Goal: Task Accomplishment & Management: Use online tool/utility

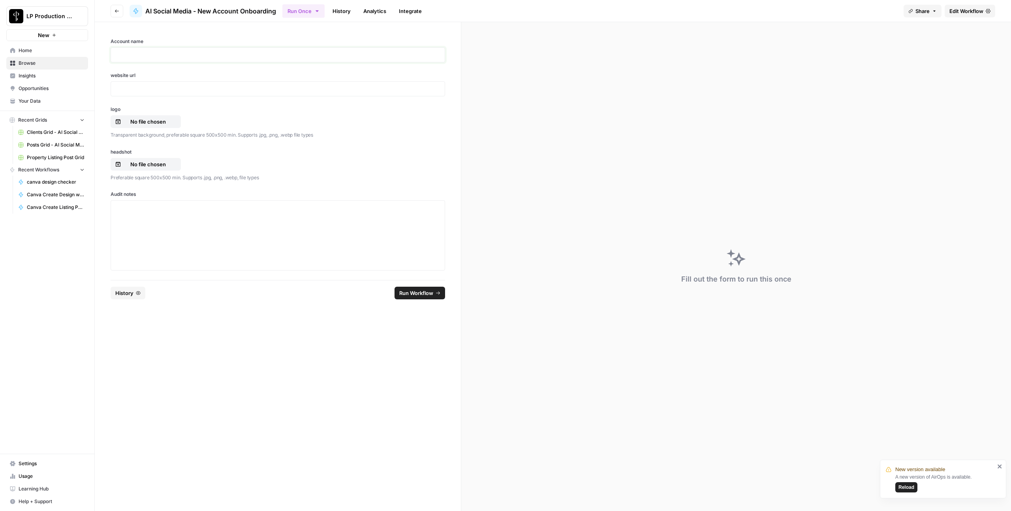
click at [169, 53] on p at bounding box center [278, 55] width 324 height 8
click at [159, 210] on p at bounding box center [278, 208] width 324 height 8
click at [348, 12] on link "History" at bounding box center [342, 11] width 28 height 13
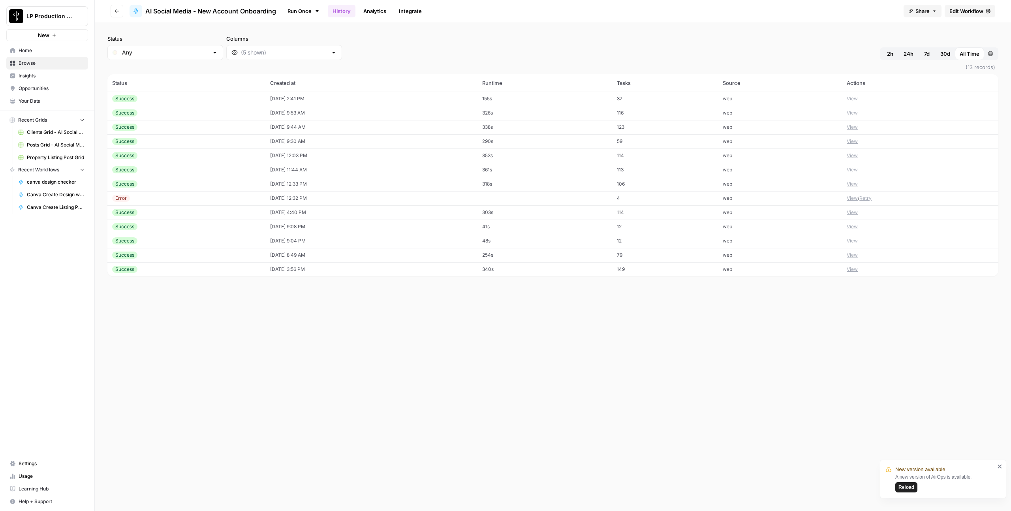
click at [190, 104] on td "Success" at bounding box center [186, 99] width 158 height 14
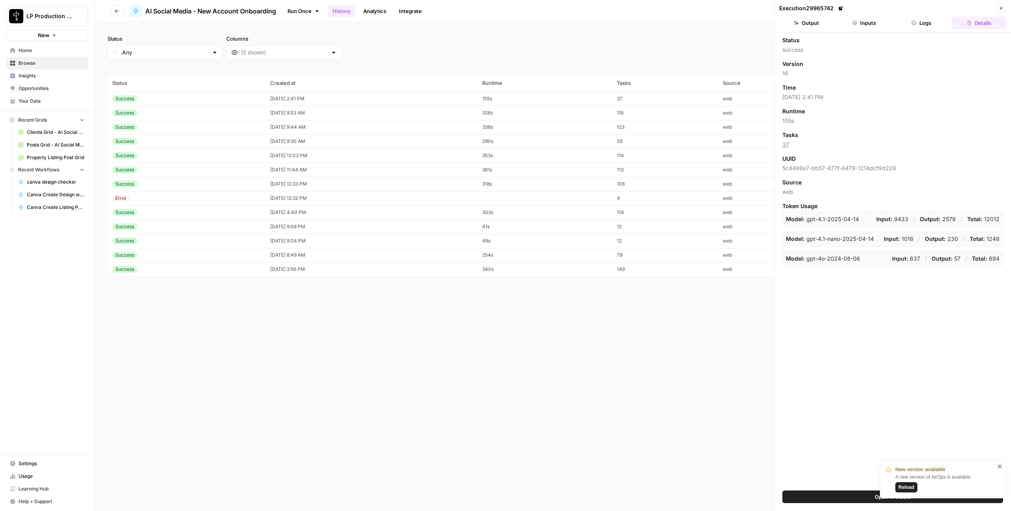
click at [922, 26] on button "Logs" at bounding box center [921, 23] width 54 height 13
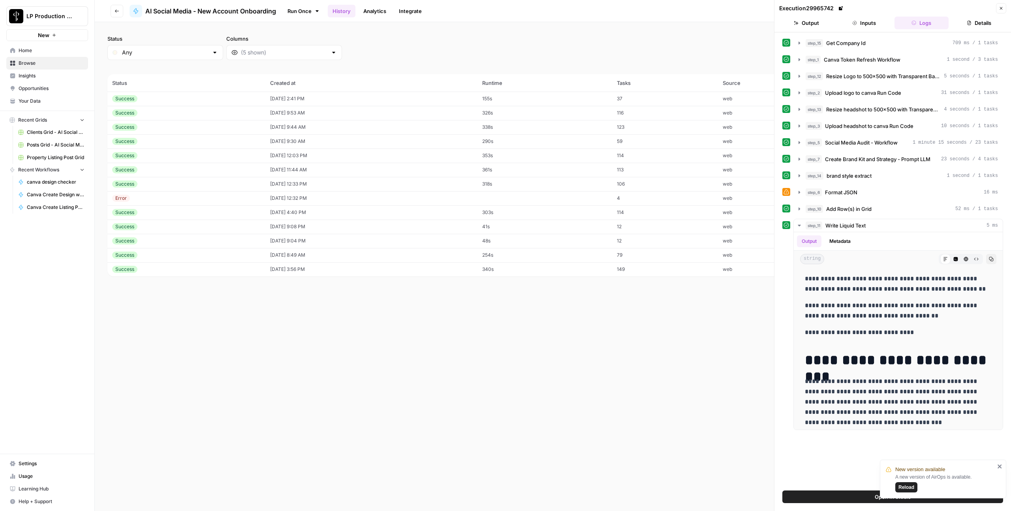
click at [1000, 9] on icon "button" at bounding box center [1001, 8] width 5 height 5
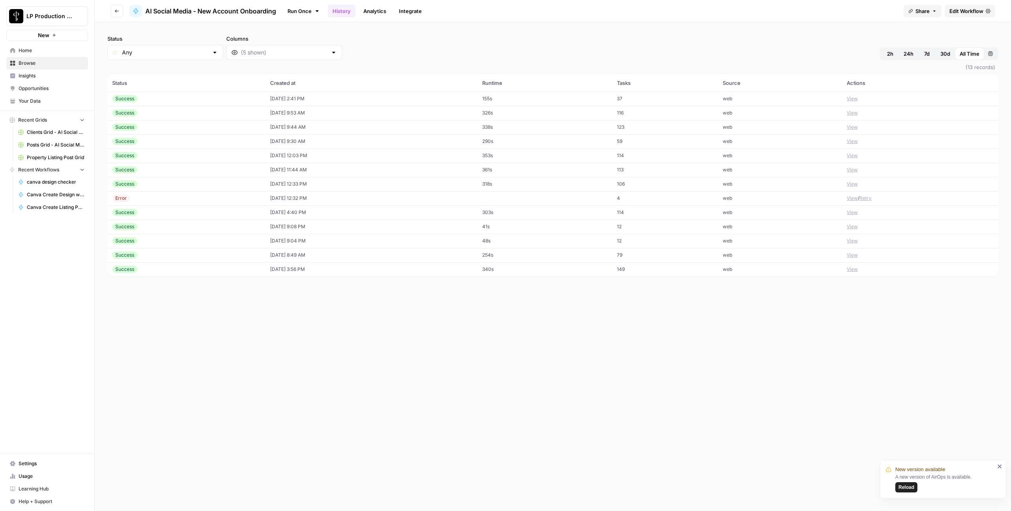
click at [23, 468] on link "Settings" at bounding box center [47, 463] width 82 height 13
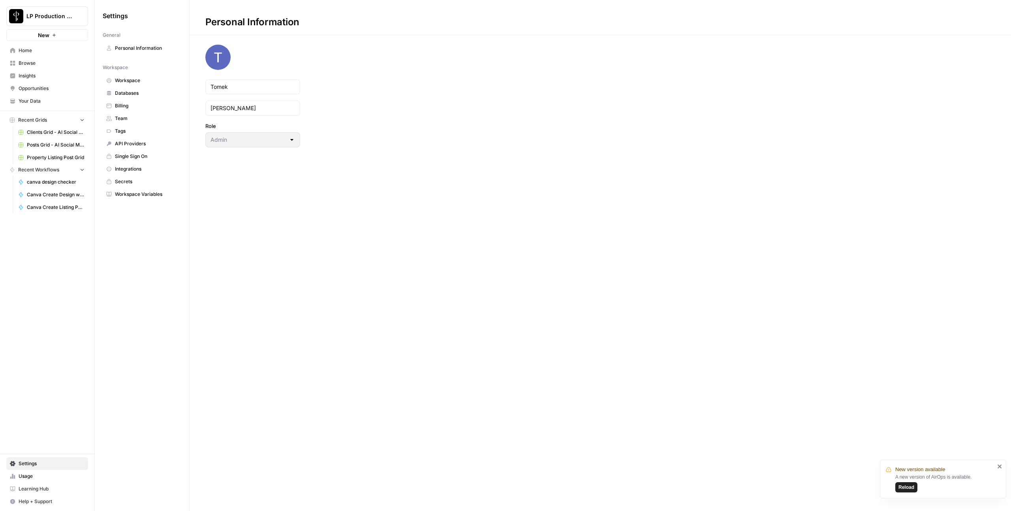
click at [124, 195] on span "Workspace Variables" at bounding box center [146, 194] width 63 height 7
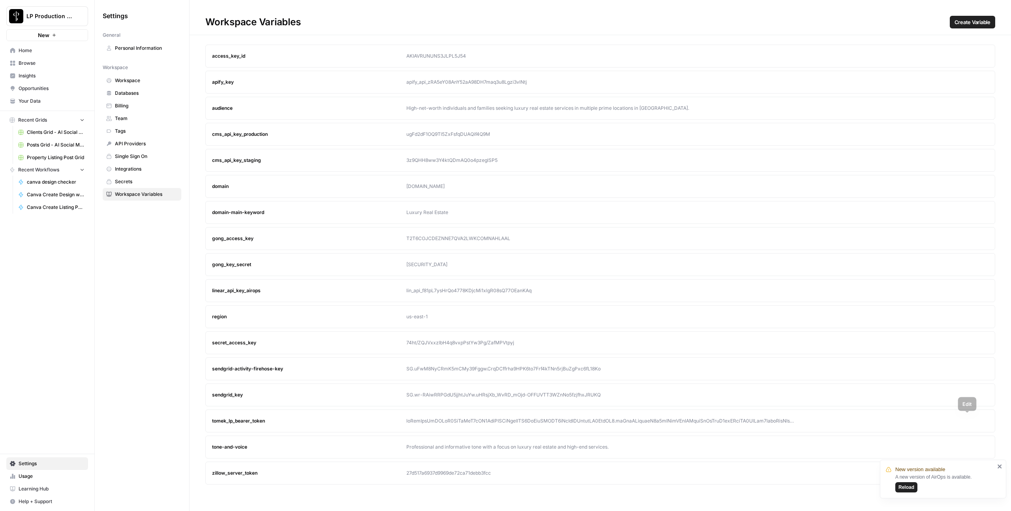
click at [967, 420] on icon "button" at bounding box center [967, 421] width 4 height 4
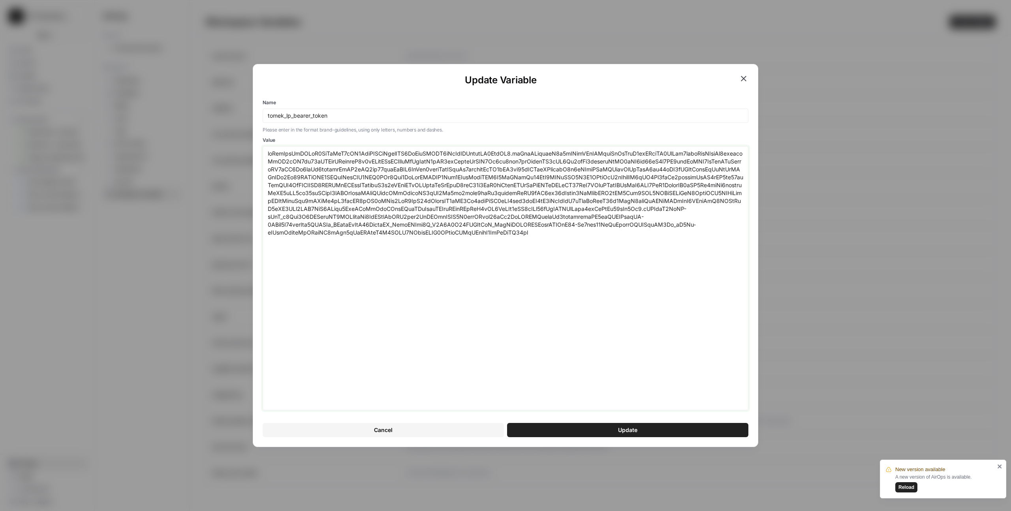
click at [469, 270] on textarea "Value" at bounding box center [505, 278] width 475 height 257
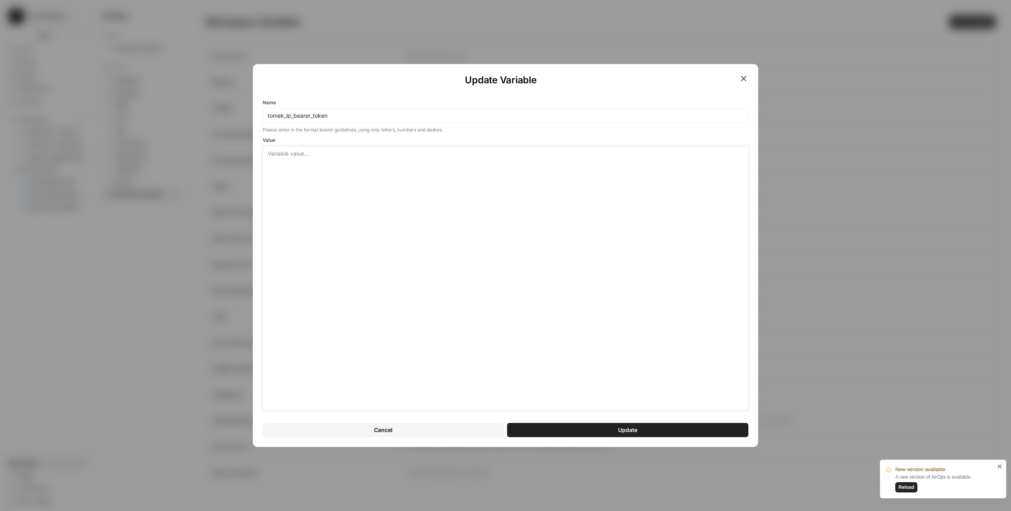
paste textarea "eyJhbGciOiJSUzI1NiIsInR5cCI6IkpXVCIsImtpZCI6ImFydEFXRV9rTzVlZHByeldNZ3ZodSJ9.ey…"
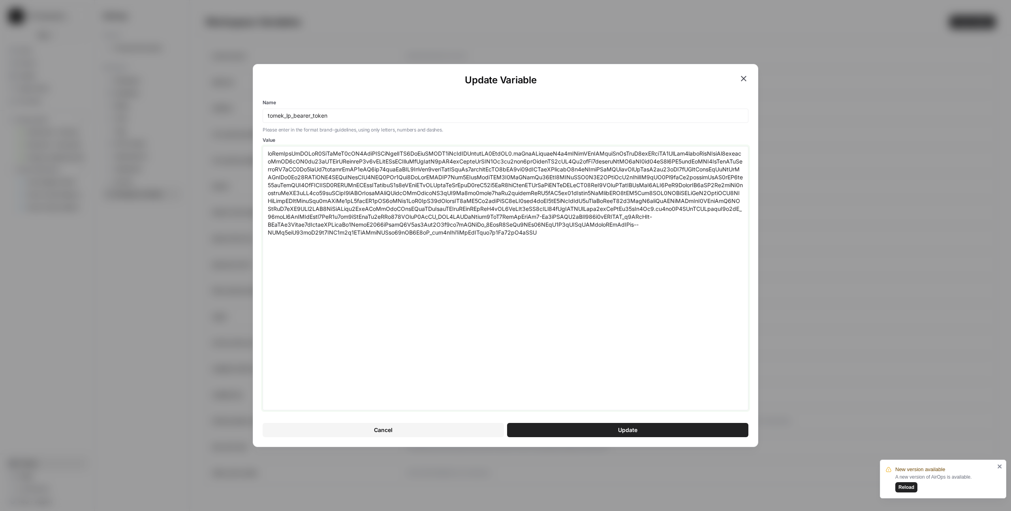
type textarea "eyJhbGciOiJSUzI1NiIsInR5cCI6IkpXVCIsImtpZCI6ImFydEFXRV9rTzVlZHByeldNZ3ZodSJ9.ey…"
click at [616, 436] on button "Update" at bounding box center [627, 430] width 241 height 14
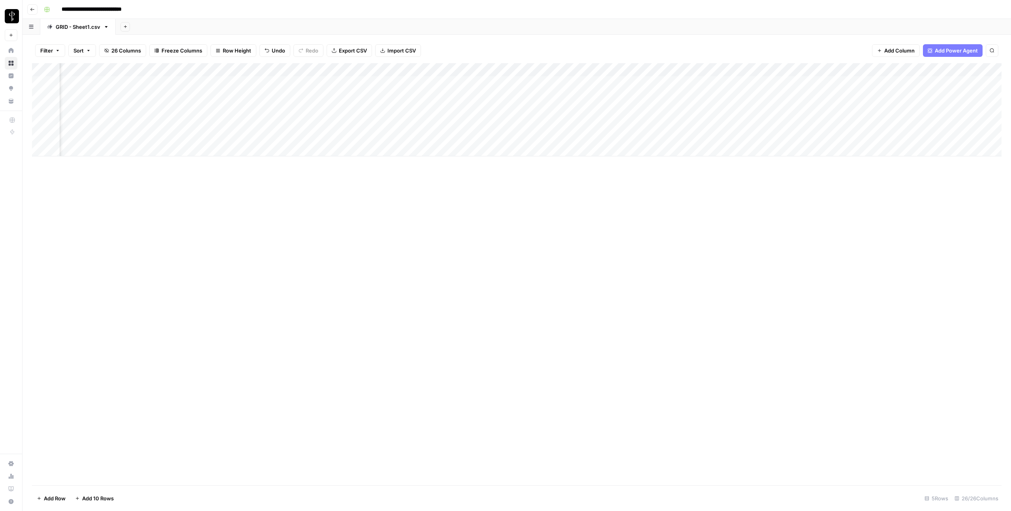
scroll to position [0, 305]
click at [493, 96] on div "Add Column" at bounding box center [516, 109] width 969 height 93
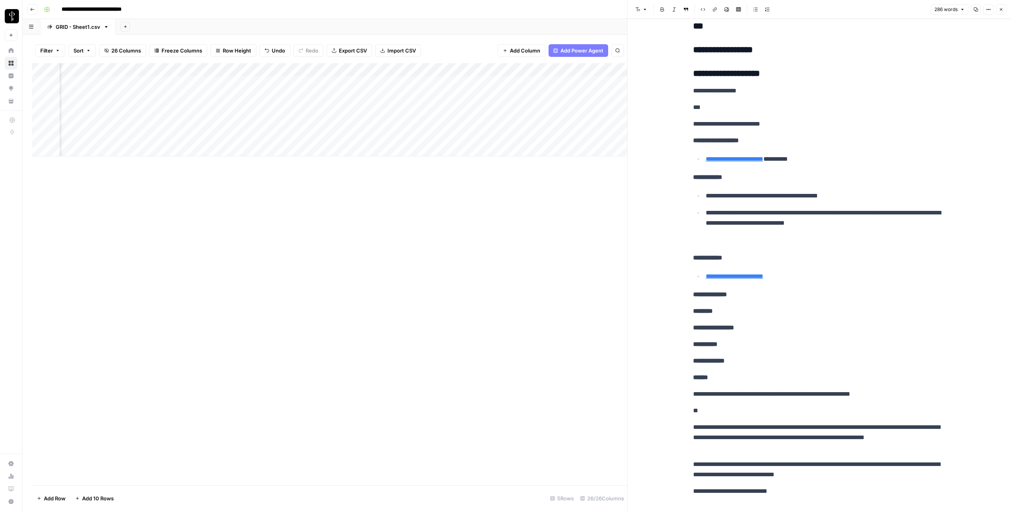
scroll to position [1061, 0]
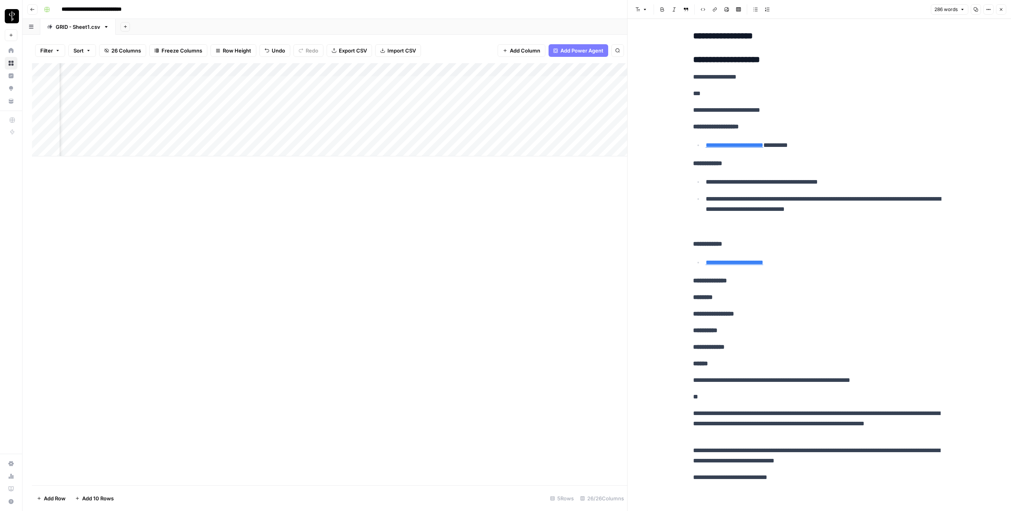
click at [1003, 11] on icon "button" at bounding box center [1001, 9] width 5 height 5
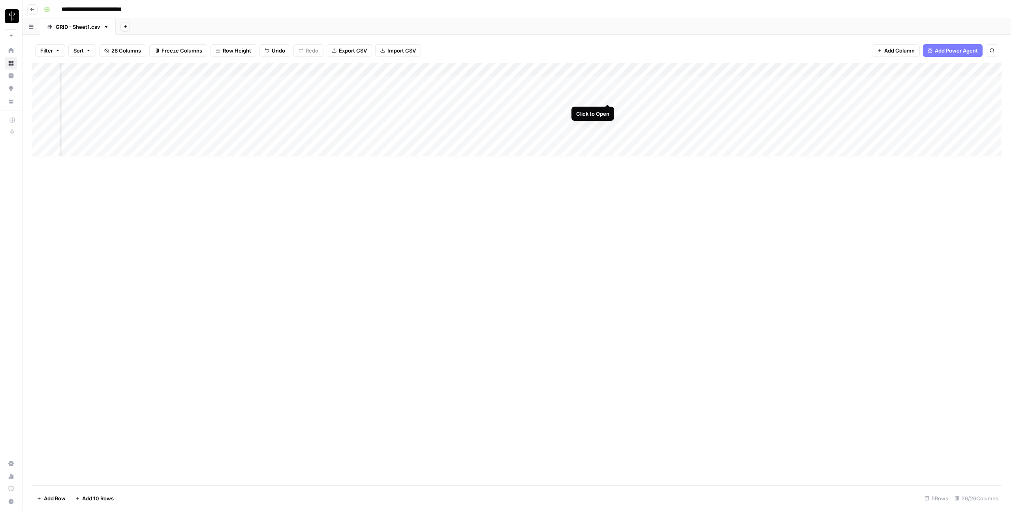
click at [606, 96] on div "Add Column" at bounding box center [516, 109] width 969 height 93
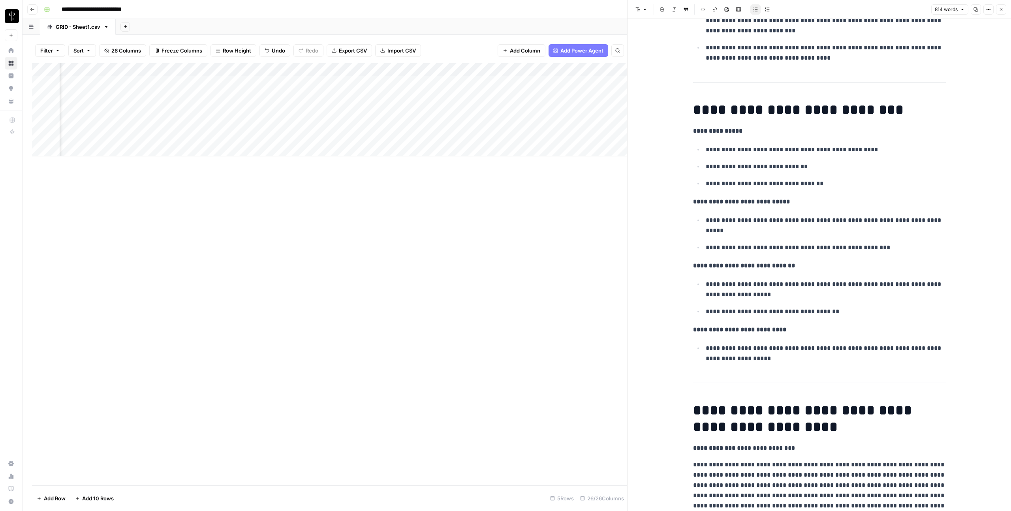
scroll to position [423, 0]
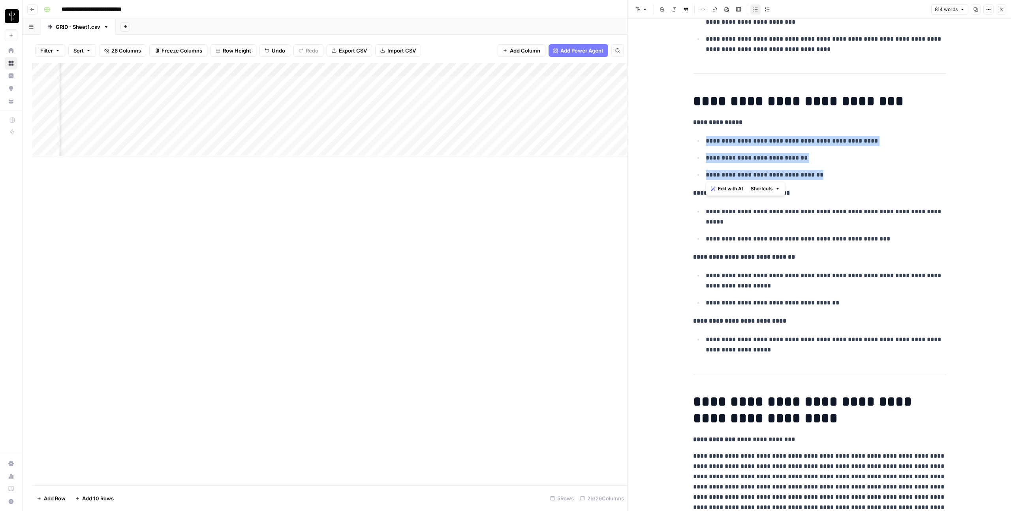
drag, startPoint x: 704, startPoint y: 141, endPoint x: 829, endPoint y: 174, distance: 129.1
click at [829, 174] on ul "**********" at bounding box center [819, 157] width 253 height 45
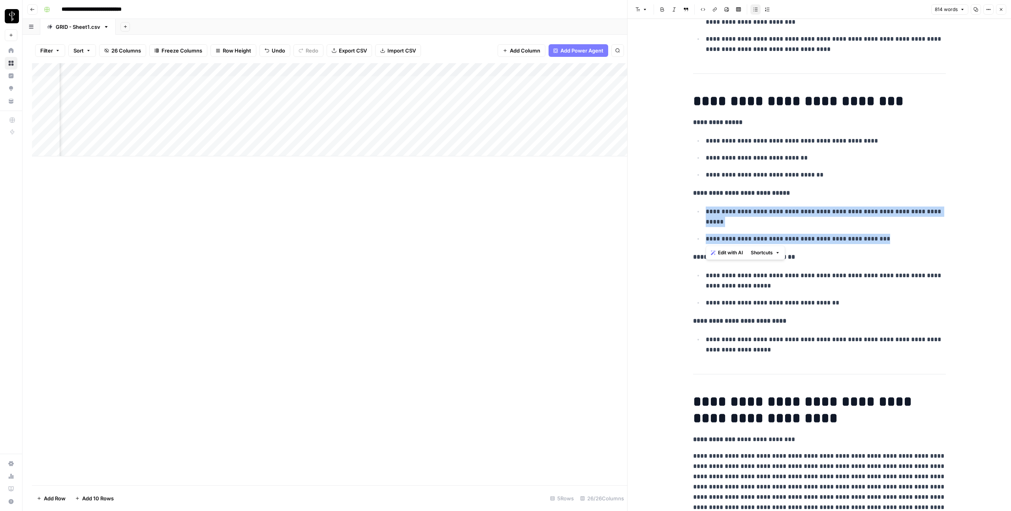
drag, startPoint x: 706, startPoint y: 212, endPoint x: 884, endPoint y: 237, distance: 179.5
click at [886, 238] on ul "**********" at bounding box center [819, 225] width 253 height 38
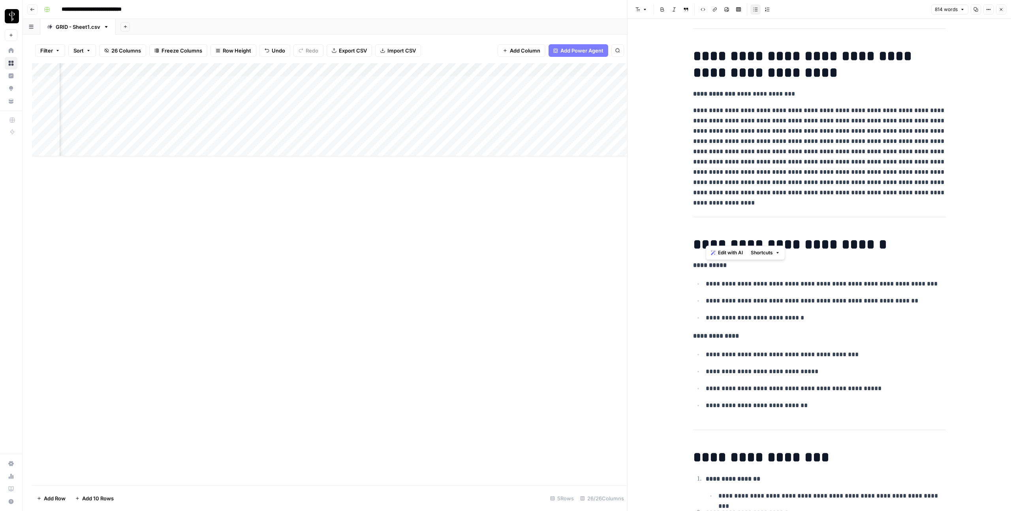
scroll to position [777, 0]
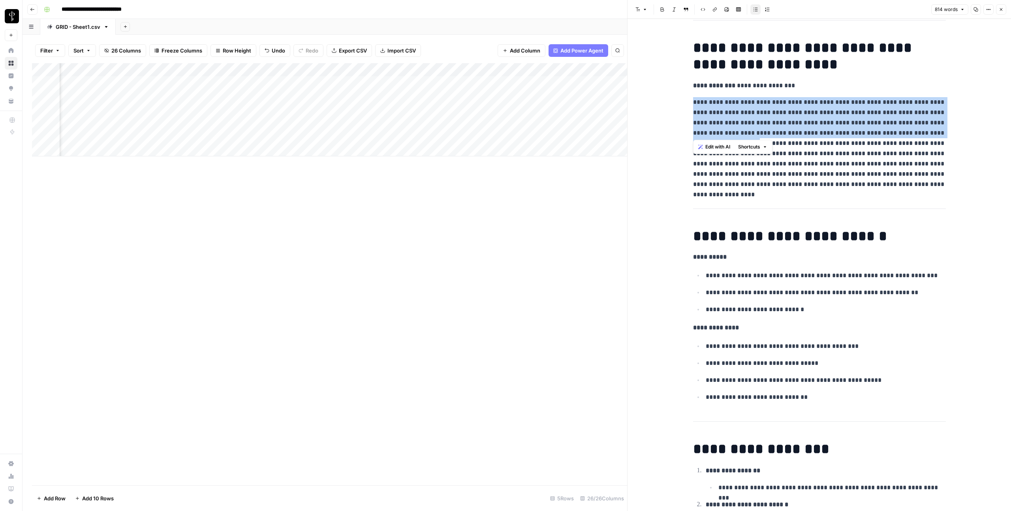
drag, startPoint x: 693, startPoint y: 102, endPoint x: 752, endPoint y: 145, distance: 72.6
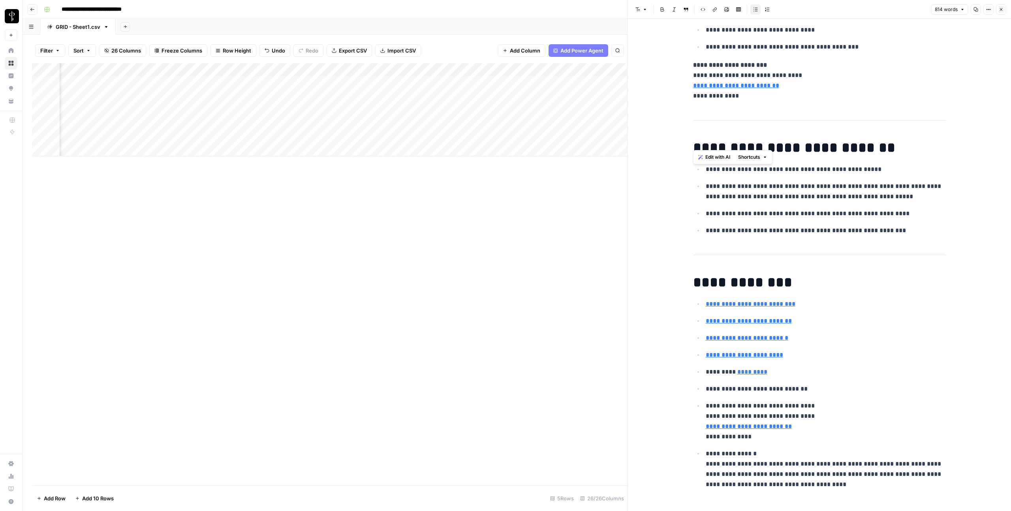
scroll to position [2246, 0]
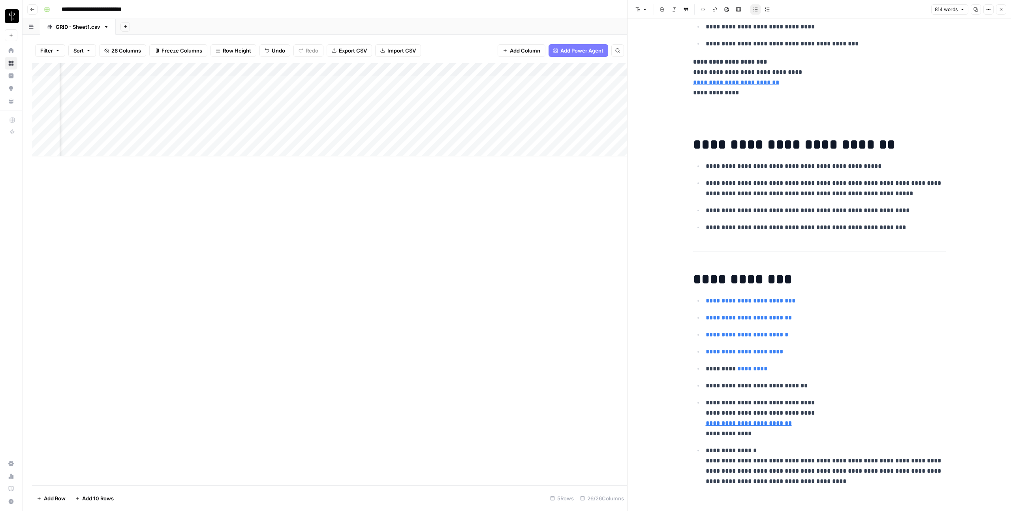
click at [1005, 11] on button "Close" at bounding box center [1001, 9] width 10 height 10
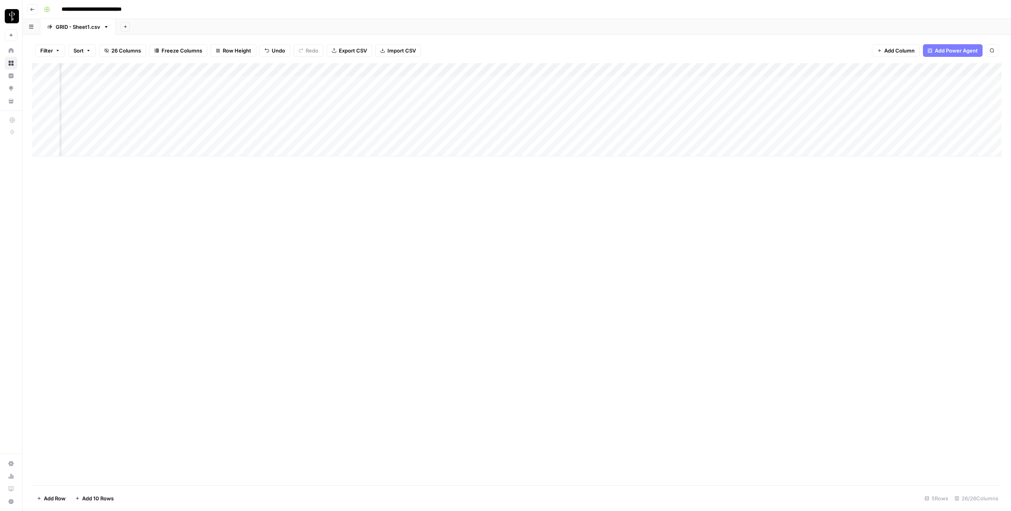
scroll to position [0, 501]
click at [555, 98] on div "Add Column" at bounding box center [516, 109] width 969 height 93
click at [769, 96] on div "Add Column" at bounding box center [516, 109] width 969 height 93
click at [795, 95] on div "Add Column" at bounding box center [516, 109] width 969 height 93
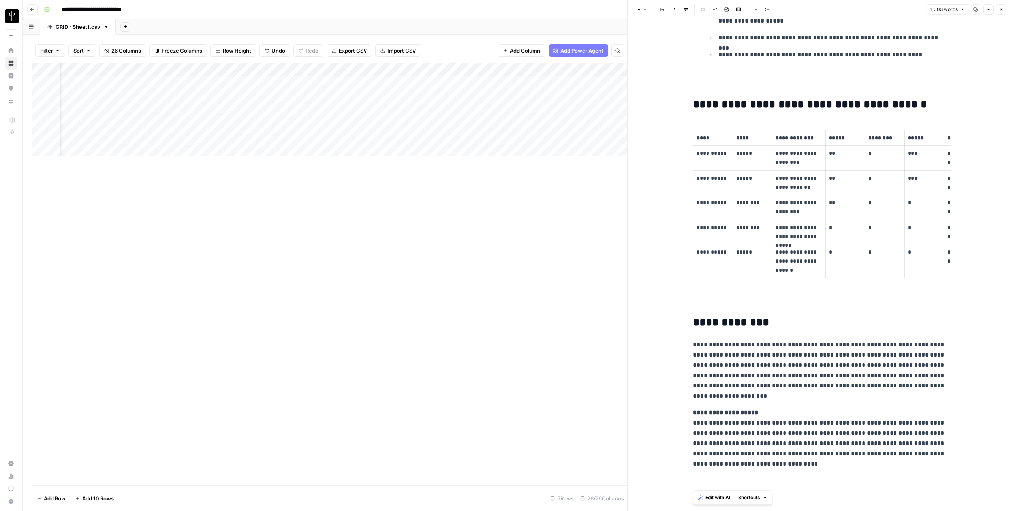
scroll to position [3043, 0]
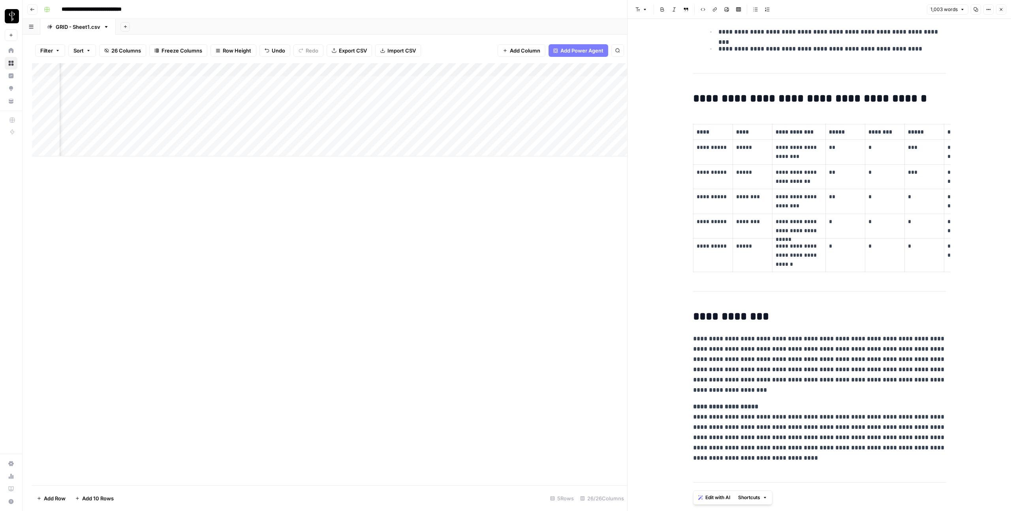
click at [999, 12] on button "Close" at bounding box center [1001, 9] width 10 height 10
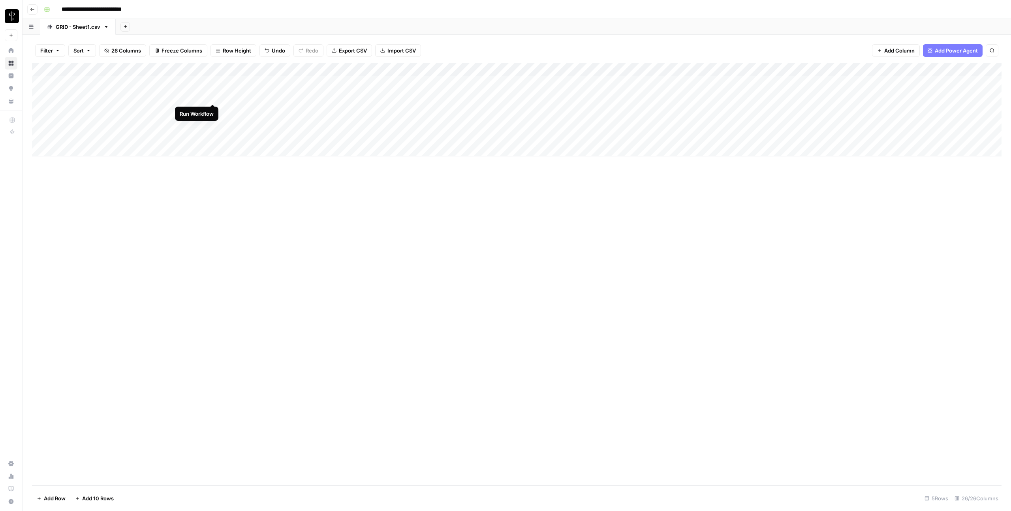
click at [214, 95] on div "Add Column" at bounding box center [516, 109] width 969 height 93
click at [425, 96] on div "Add Column" at bounding box center [516, 109] width 969 height 93
click at [380, 96] on div "Add Column" at bounding box center [516, 109] width 969 height 93
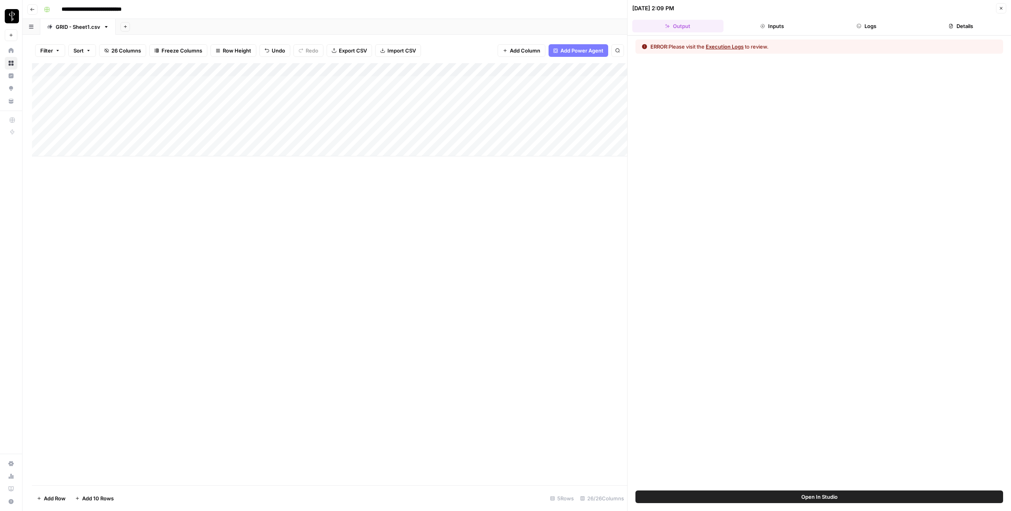
click at [875, 28] on button "Logs" at bounding box center [866, 26] width 91 height 13
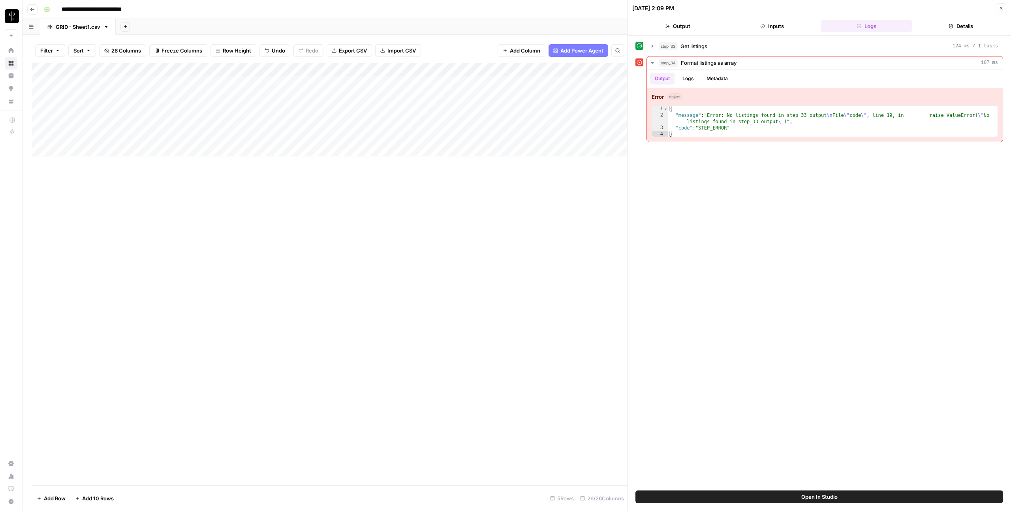
click at [1001, 7] on icon "button" at bounding box center [1001, 8] width 5 height 5
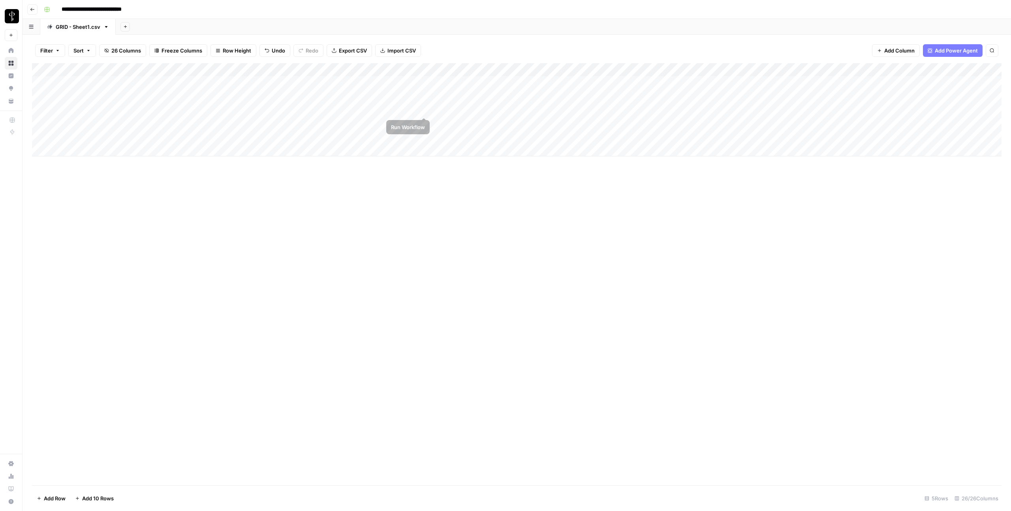
click at [425, 109] on div "Add Column" at bounding box center [516, 109] width 969 height 93
click at [377, 113] on div "Add Column" at bounding box center [516, 109] width 969 height 93
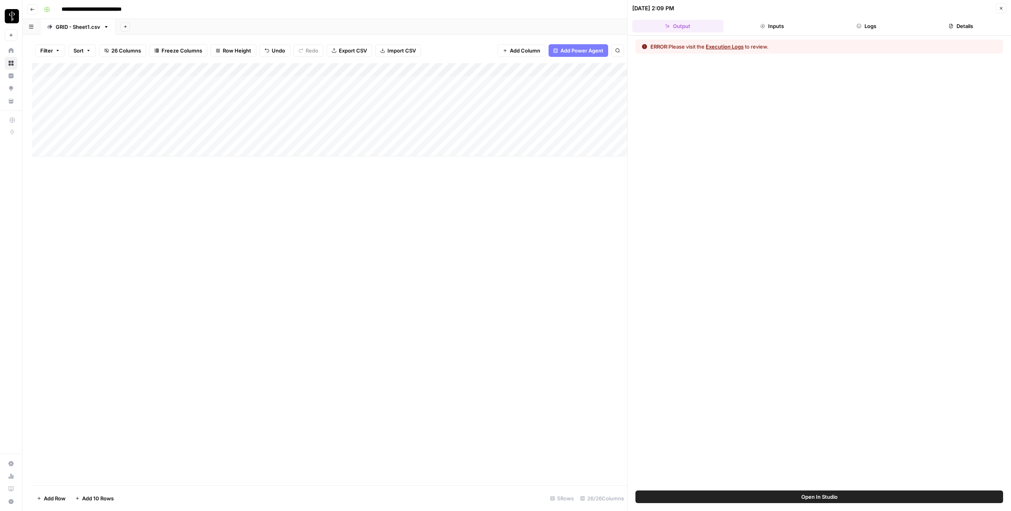
click at [772, 28] on button "Inputs" at bounding box center [772, 26] width 91 height 13
click at [885, 28] on button "Logs" at bounding box center [866, 26] width 91 height 13
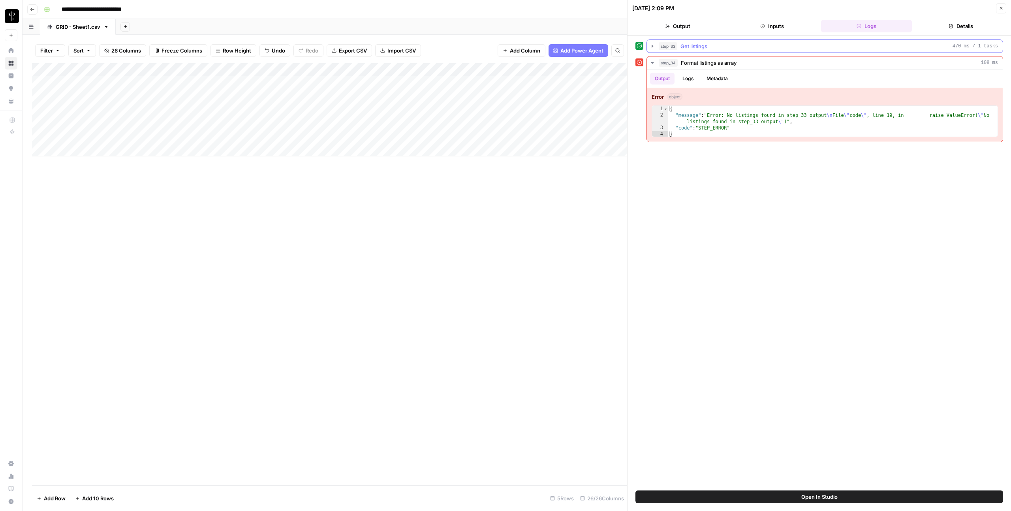
click at [702, 45] on span "Get listings" at bounding box center [693, 46] width 27 height 8
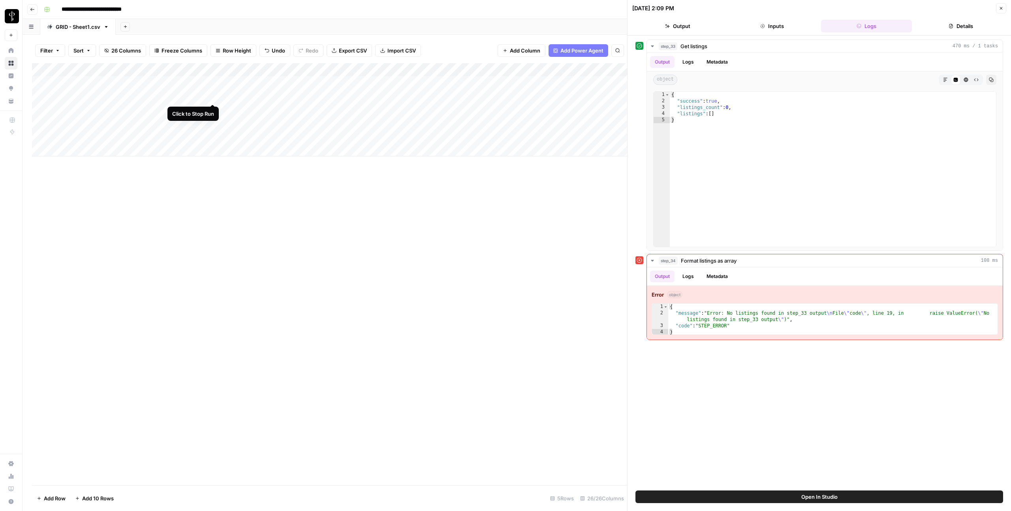
click at [211, 95] on div "Add Column" at bounding box center [329, 109] width 595 height 93
click at [212, 97] on div "Add Column" at bounding box center [329, 109] width 595 height 93
click at [423, 94] on div "Add Column" at bounding box center [329, 109] width 595 height 93
click at [1002, 11] on button "Close" at bounding box center [1001, 8] width 10 height 10
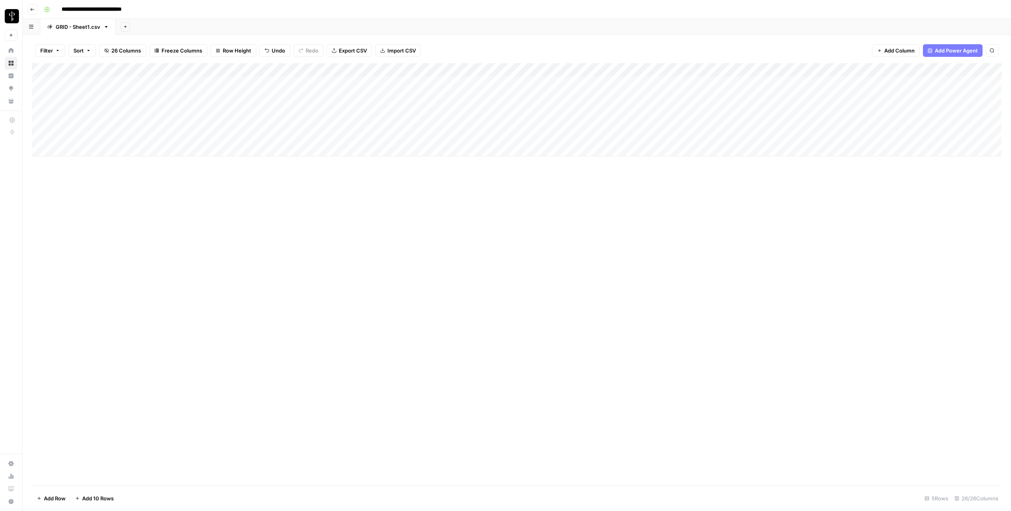
click at [355, 94] on div "Add Column" at bounding box center [516, 109] width 969 height 93
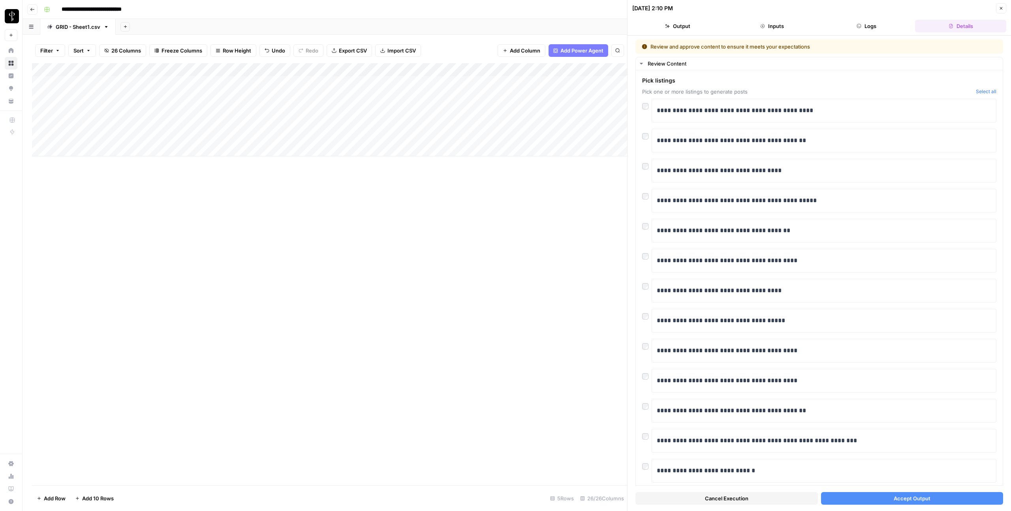
click at [873, 501] on button "Accept Output" at bounding box center [912, 498] width 182 height 13
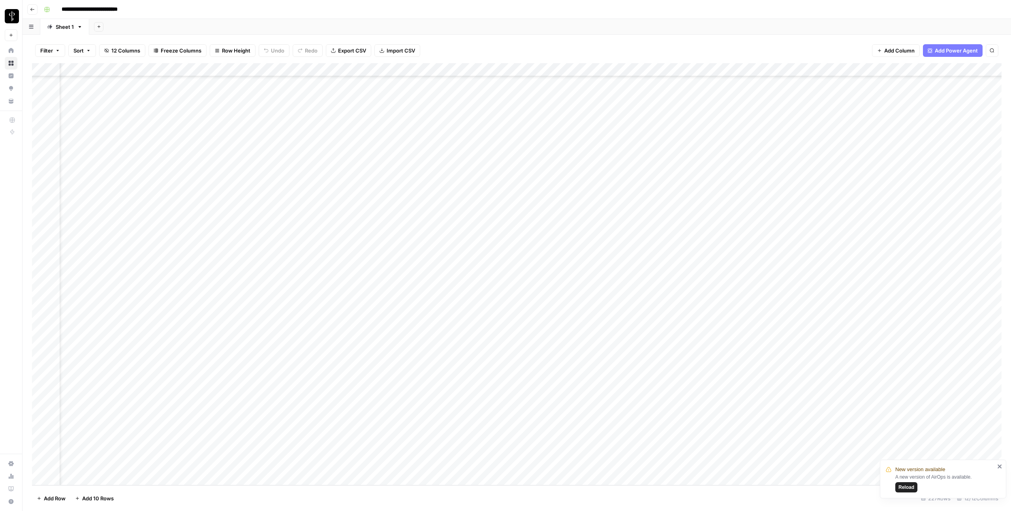
scroll to position [2652, 0]
click at [198, 307] on div "Add Column" at bounding box center [516, 274] width 969 height 422
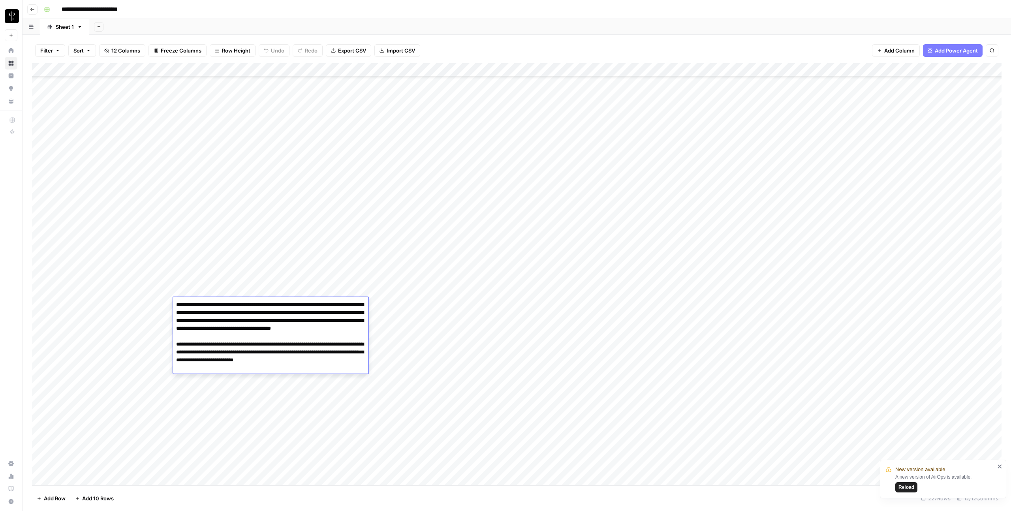
drag, startPoint x: 177, startPoint y: 304, endPoint x: 242, endPoint y: 302, distance: 65.2
click at [242, 302] on textarea "**********" at bounding box center [270, 336] width 195 height 74
drag, startPoint x: 246, startPoint y: 305, endPoint x: 274, endPoint y: 337, distance: 42.2
click at [274, 336] on textarea "**********" at bounding box center [270, 336] width 195 height 74
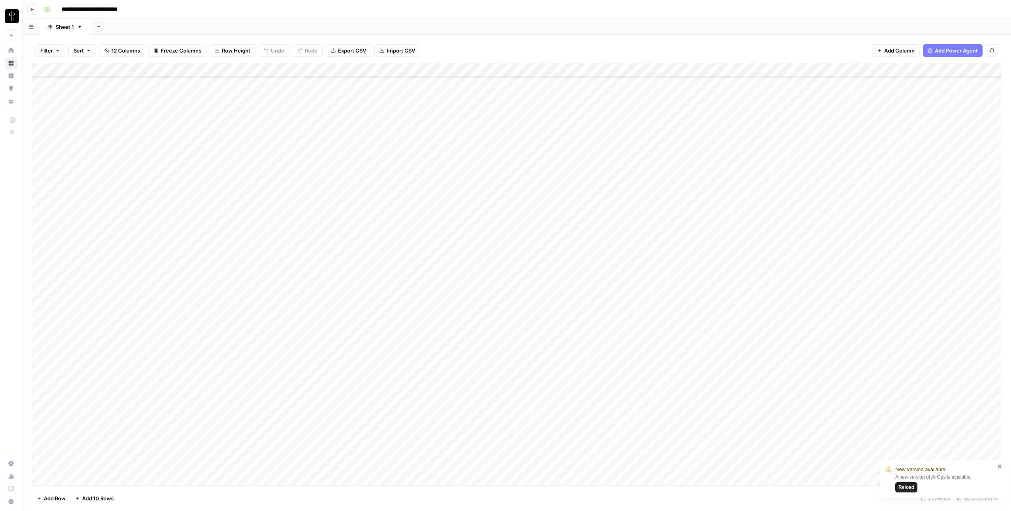
click at [242, 386] on div "Add Column" at bounding box center [516, 274] width 969 height 422
click at [220, 385] on div "Add Column" at bounding box center [516, 274] width 969 height 422
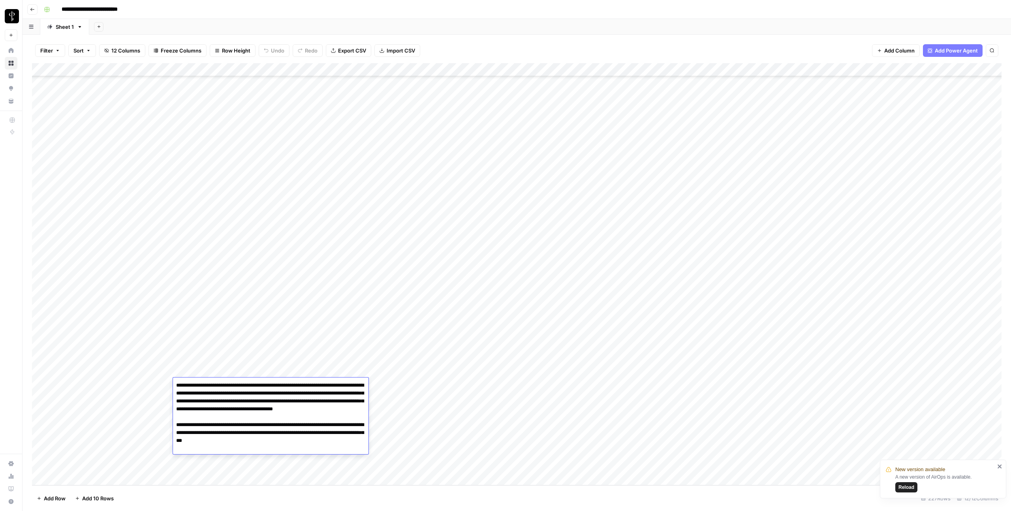
drag, startPoint x: 289, startPoint y: 387, endPoint x: 290, endPoint y: 423, distance: 35.6
click at [290, 423] on textarea "**********" at bounding box center [270, 417] width 195 height 74
drag, startPoint x: 258, startPoint y: 433, endPoint x: 265, endPoint y: 444, distance: 13.5
click at [265, 444] on textarea "**********" at bounding box center [270, 417] width 195 height 74
click at [297, 364] on div "Add Column" at bounding box center [516, 274] width 969 height 422
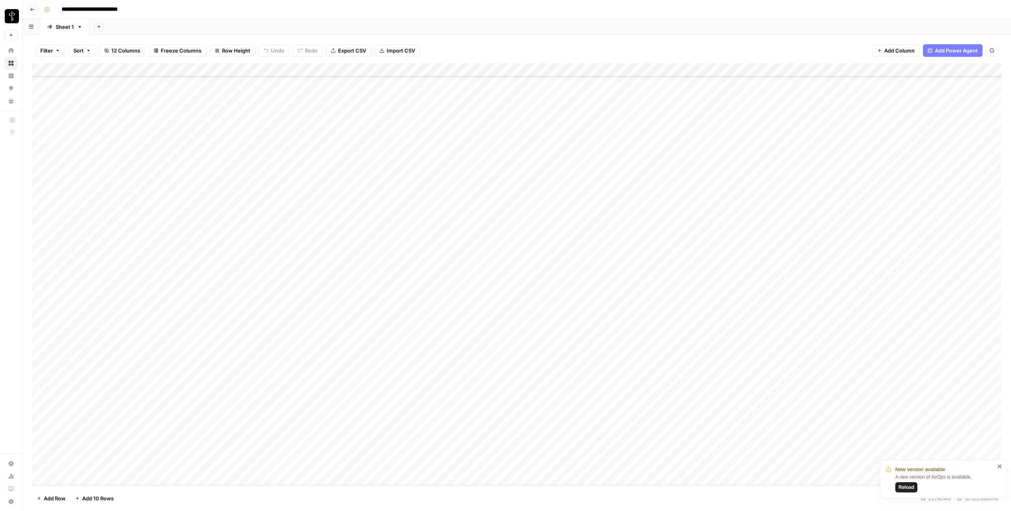
click at [515, 357] on div "Add Column" at bounding box center [516, 274] width 969 height 422
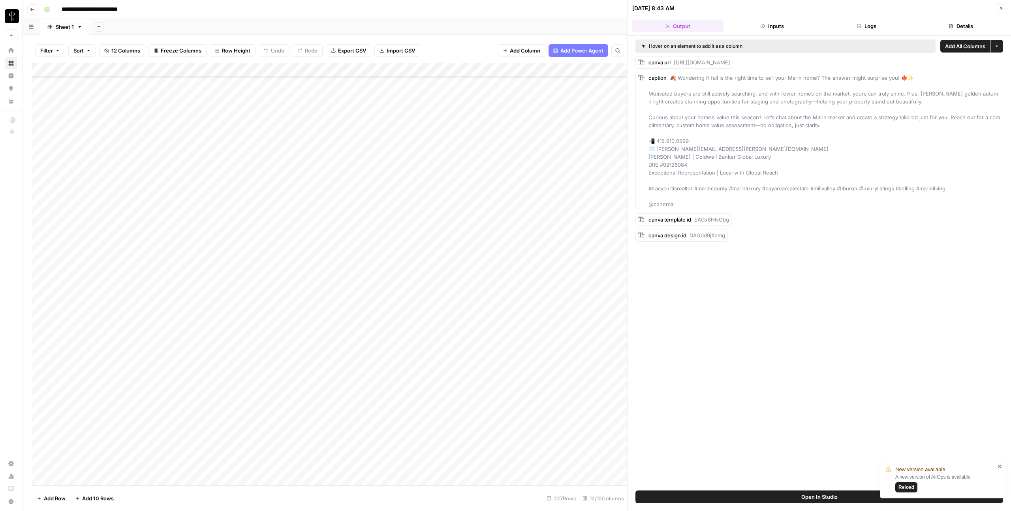
click at [868, 24] on button "Logs" at bounding box center [866, 26] width 91 height 13
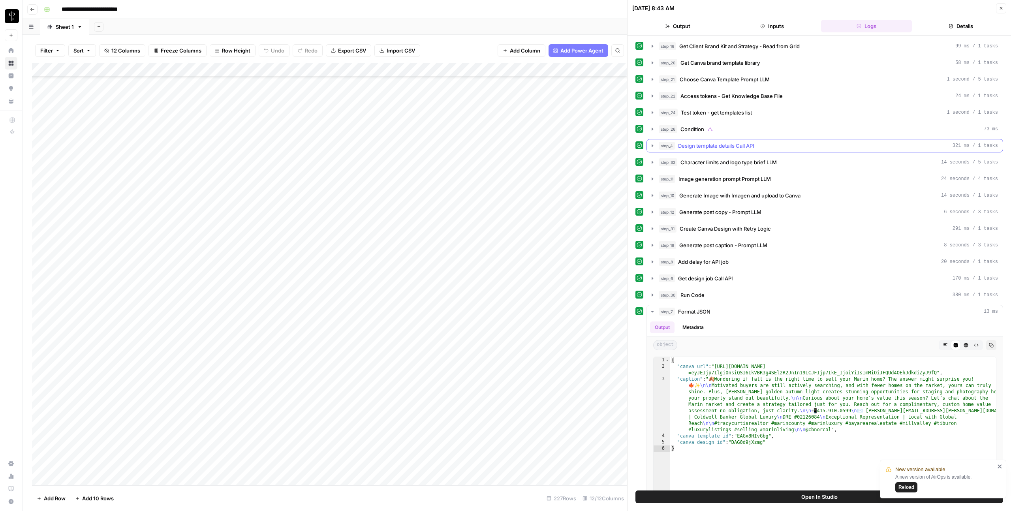
click at [651, 147] on icon "button" at bounding box center [652, 146] width 6 height 6
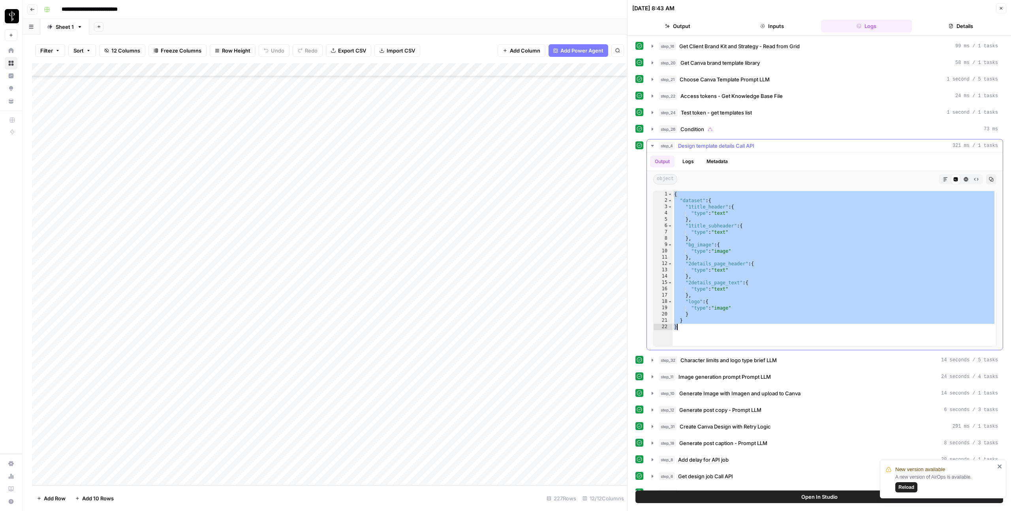
drag, startPoint x: 674, startPoint y: 195, endPoint x: 699, endPoint y: 329, distance: 136.5
click at [699, 329] on div "{ "dataset" : { "1title_header" : { "type" : "text" } , "1title_subheader" : { …" at bounding box center [833, 275] width 323 height 168
type textarea "* *"
click at [653, 361] on icon "button" at bounding box center [652, 360] width 6 height 6
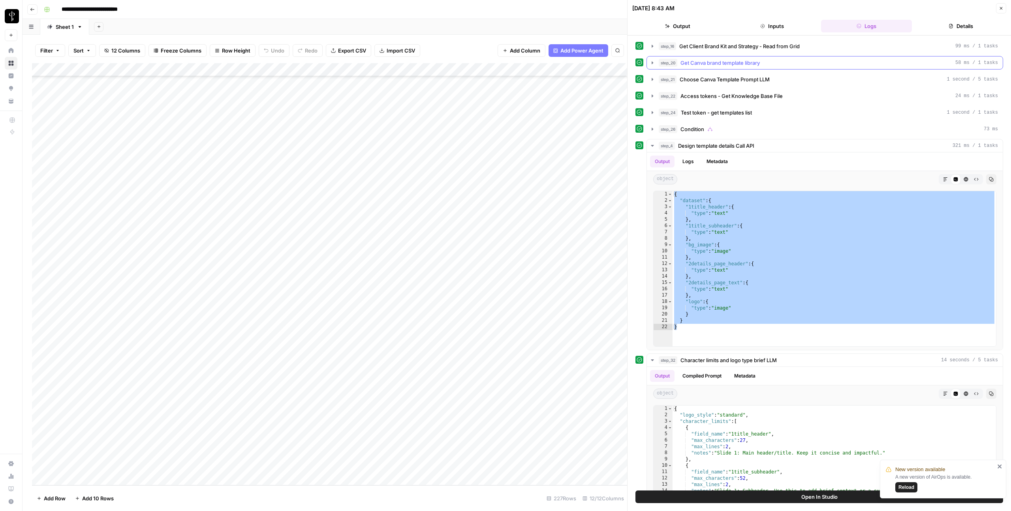
click at [654, 63] on icon "button" at bounding box center [652, 63] width 6 height 6
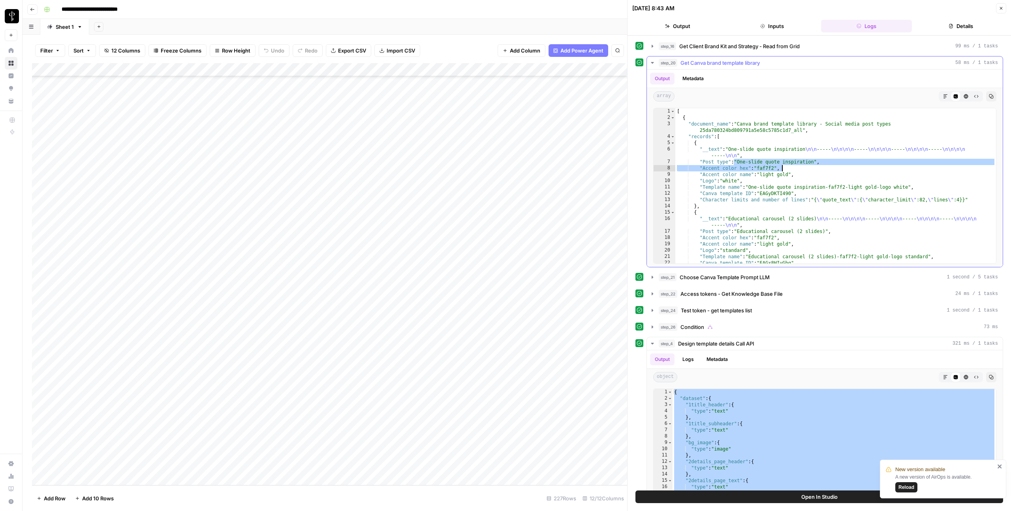
drag, startPoint x: 734, startPoint y: 161, endPoint x: 819, endPoint y: 165, distance: 84.6
click at [819, 165] on div "[ { "document_name" : "Canva brand template library - Social media post types 2…" at bounding box center [835, 201] width 321 height 187
click at [753, 170] on div "[ { "document_name" : "Canva brand template library - Social media post types 2…" at bounding box center [835, 201] width 321 height 187
click at [751, 188] on div "[ { "document_name" : "Canva brand template library - Social media post types 2…" at bounding box center [835, 201] width 321 height 187
click at [765, 194] on div "[ { "document_name" : "Canva brand template library - Social media post types 2…" at bounding box center [835, 201] width 321 height 187
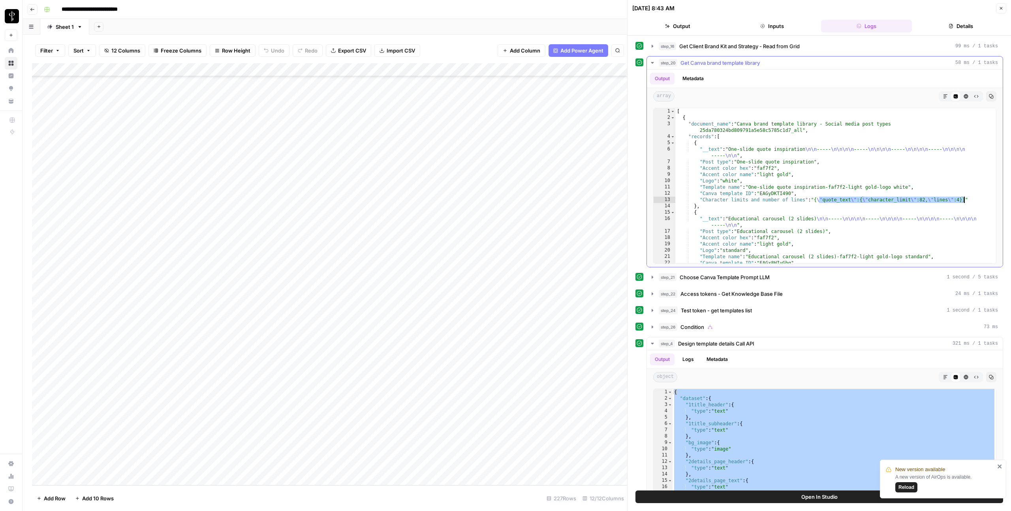
drag, startPoint x: 820, startPoint y: 200, endPoint x: 963, endPoint y: 198, distance: 142.6
click at [963, 198] on div "[ { "document_name" : "Canva brand template library - Social media post types 2…" at bounding box center [835, 201] width 321 height 187
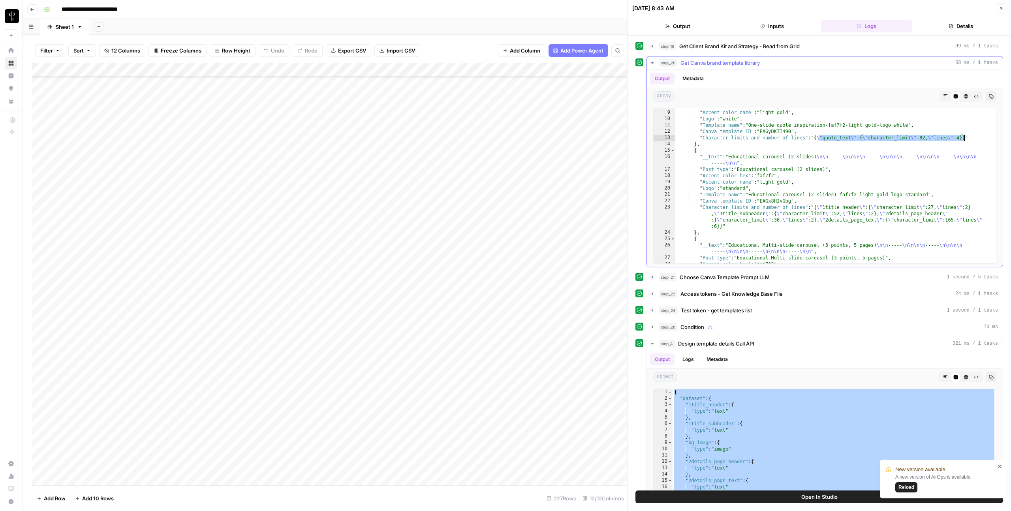
scroll to position [62, 0]
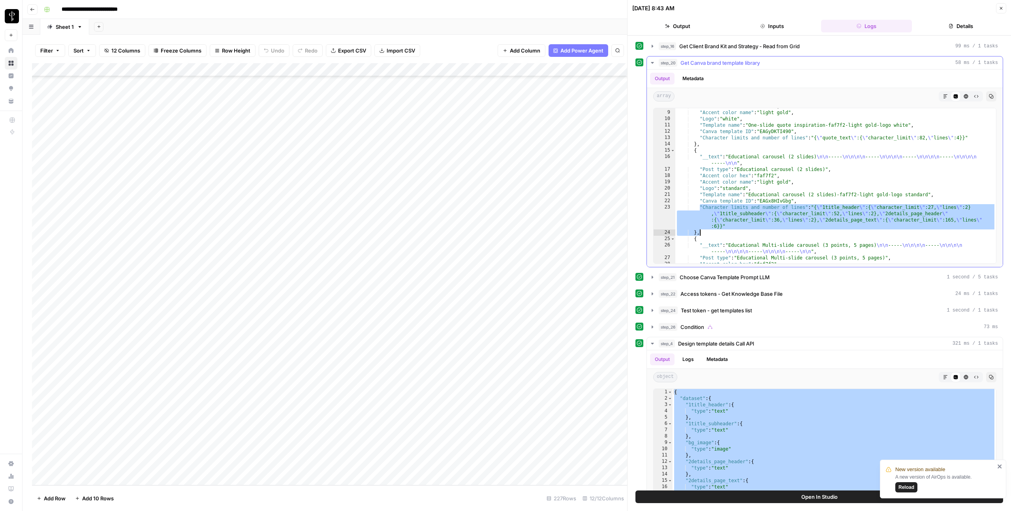
drag, startPoint x: 699, startPoint y: 205, endPoint x: 749, endPoint y: 230, distance: 56.2
click at [749, 230] on div ""Accent color hex" : "faf7f2" , "Accent color name" : "light gold" , "Logo" : "…" at bounding box center [835, 187] width 321 height 168
type textarea "**********"
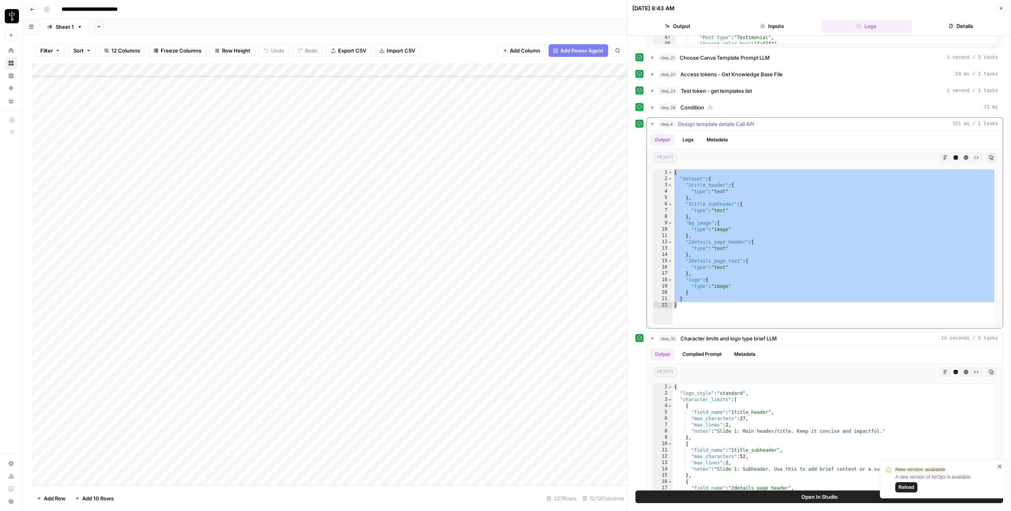
scroll to position [224, 0]
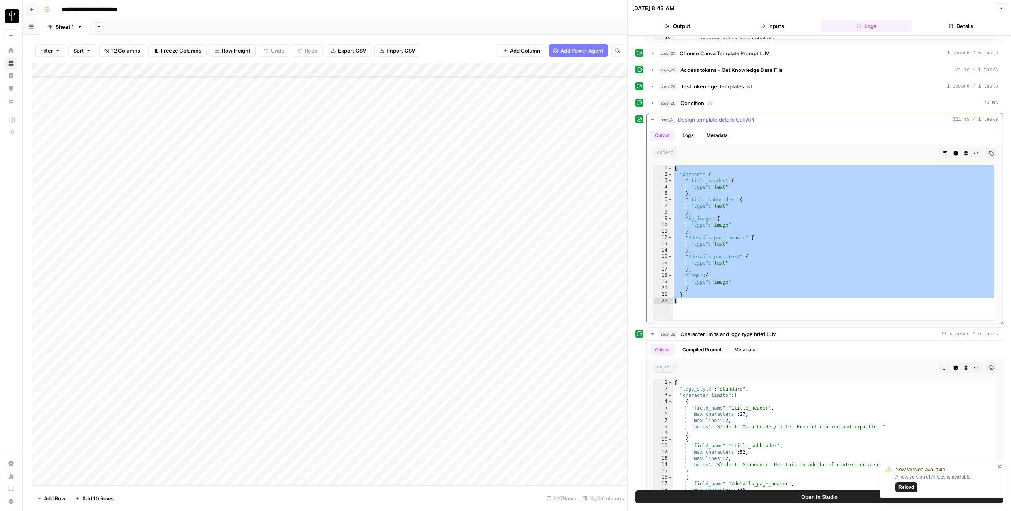
click at [654, 118] on icon "button" at bounding box center [652, 119] width 6 height 6
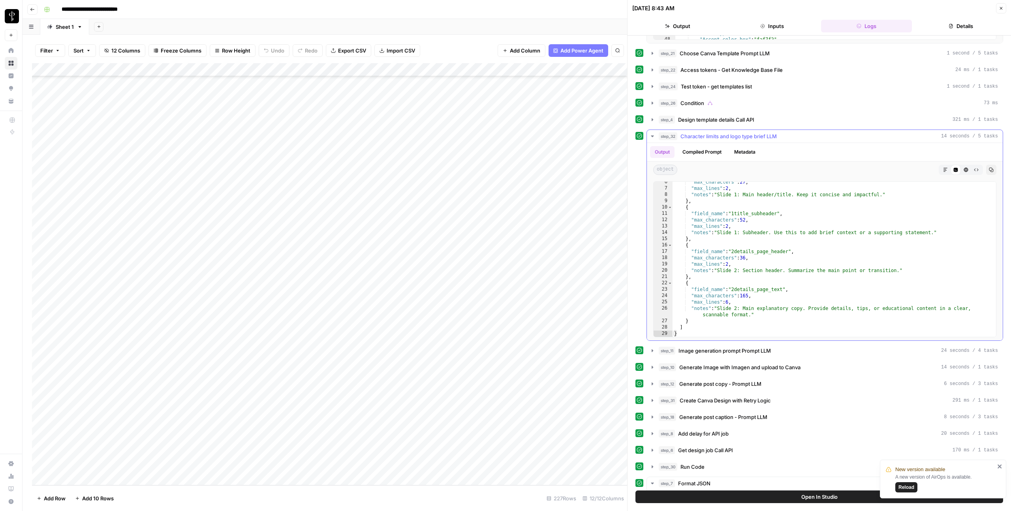
scroll to position [34, 0]
click at [652, 352] on icon "button" at bounding box center [652, 350] width 6 height 6
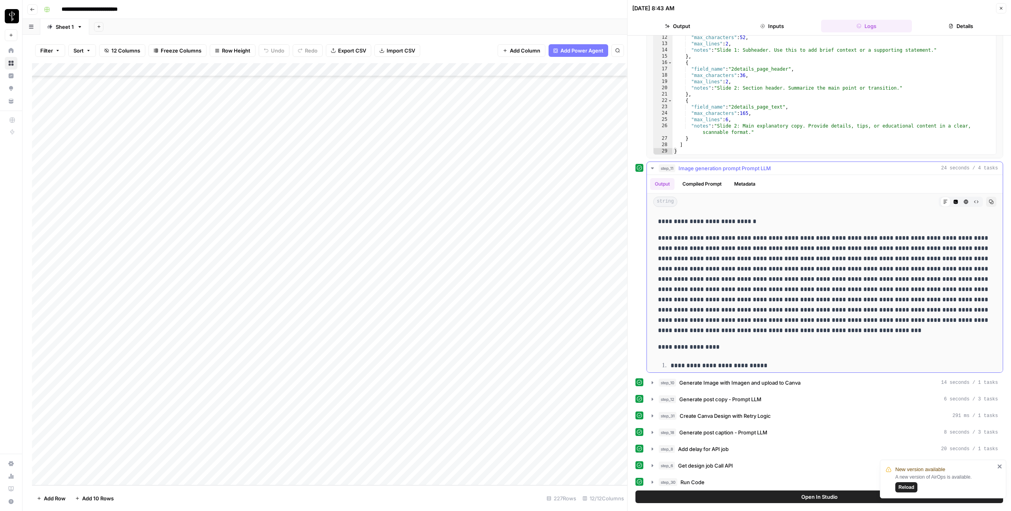
scroll to position [407, 0]
click at [653, 168] on icon "button" at bounding box center [652, 167] width 6 height 6
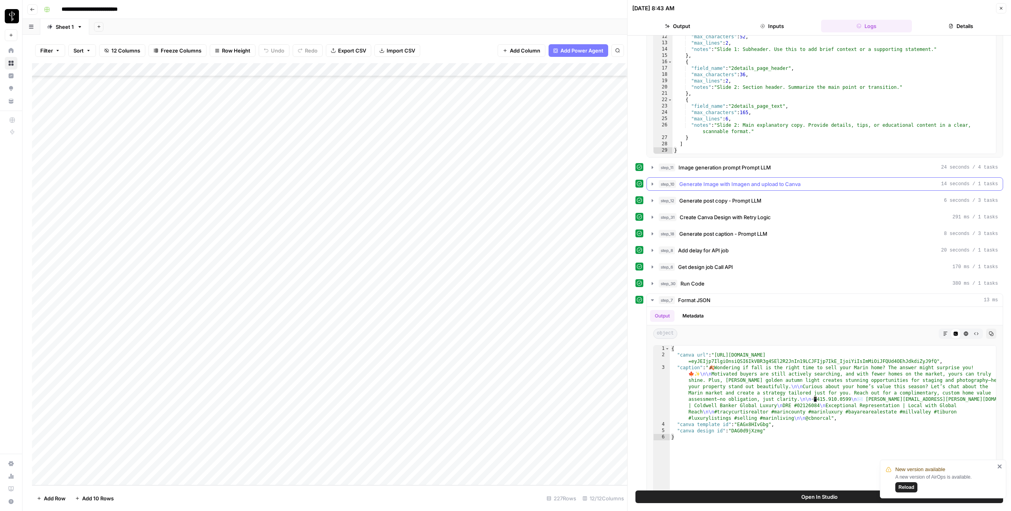
click at [652, 183] on icon "button" at bounding box center [653, 183] width 2 height 3
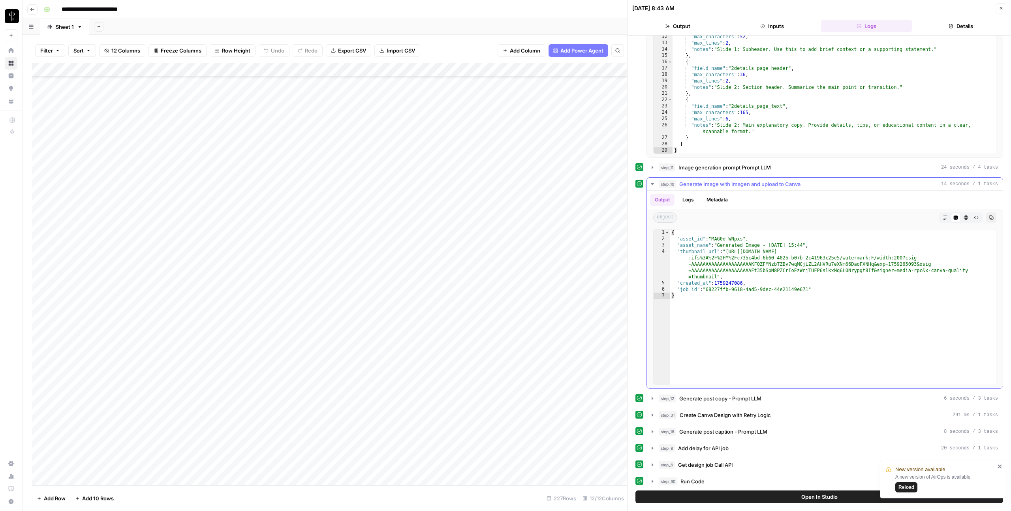
click at [652, 183] on icon "button" at bounding box center [652, 184] width 3 height 2
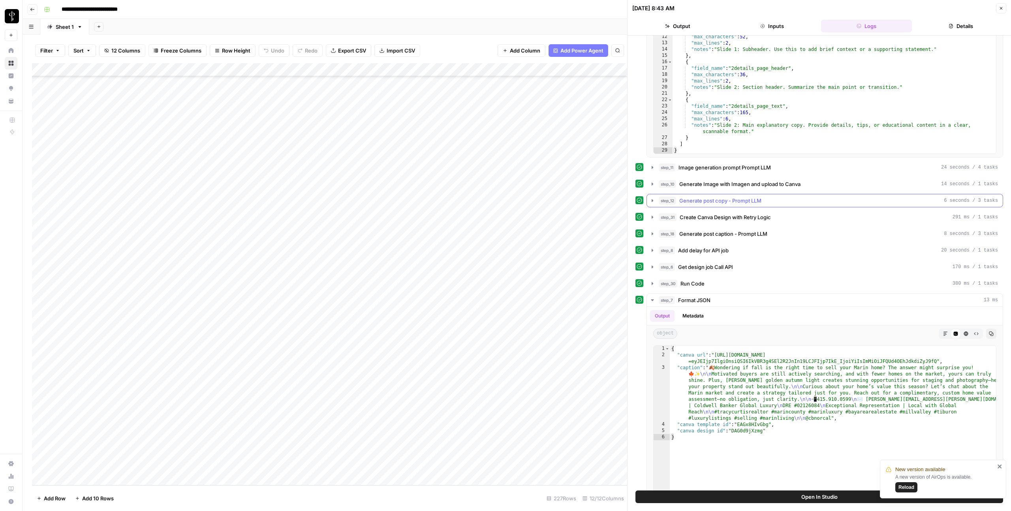
click at [652, 200] on icon "button" at bounding box center [653, 200] width 2 height 3
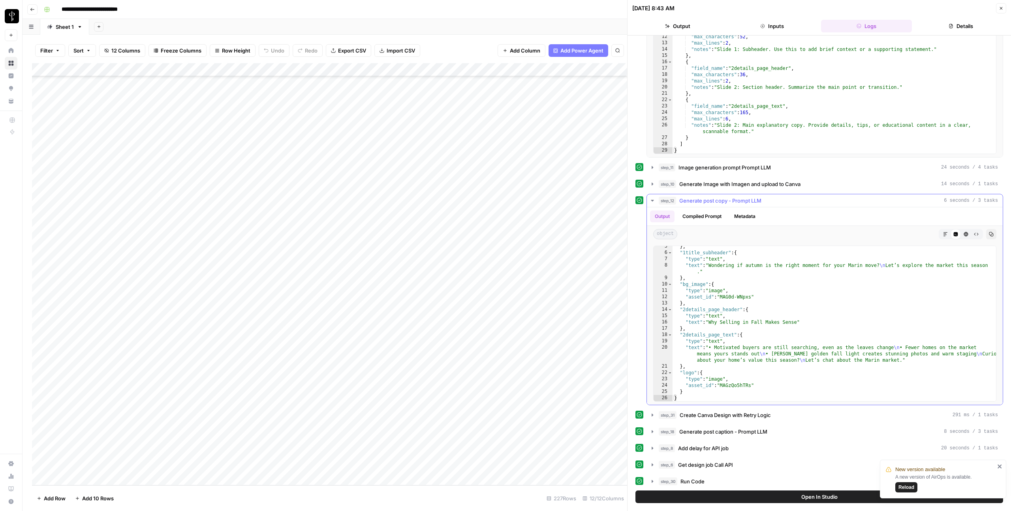
scroll to position [28, 0]
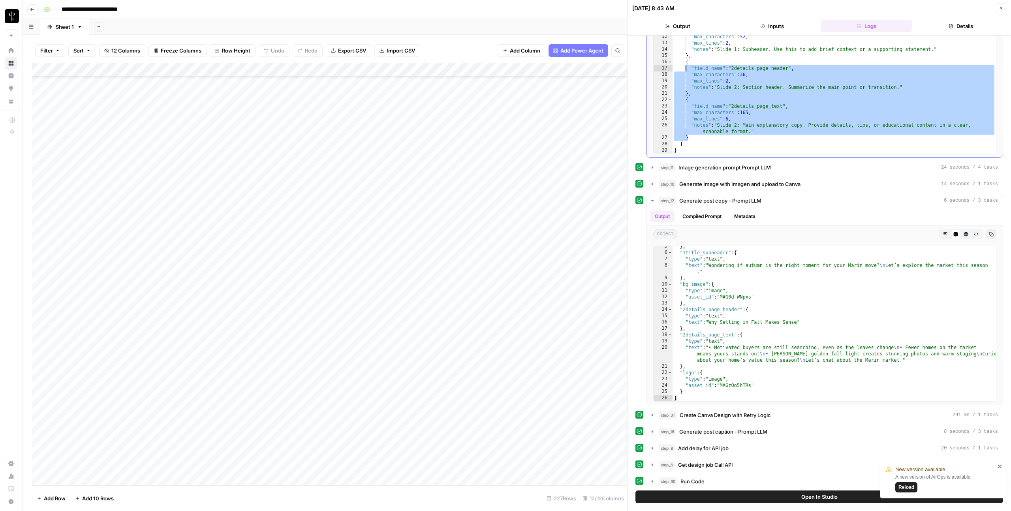
drag, startPoint x: 777, startPoint y: 135, endPoint x: 686, endPoint y: 72, distance: 110.5
click at [685, 71] on div ""max_characters" : 27 , "max_lines" : 2 , "notes" : "Slide 1: Main header/title…" at bounding box center [833, 80] width 323 height 168
type textarea "**********"
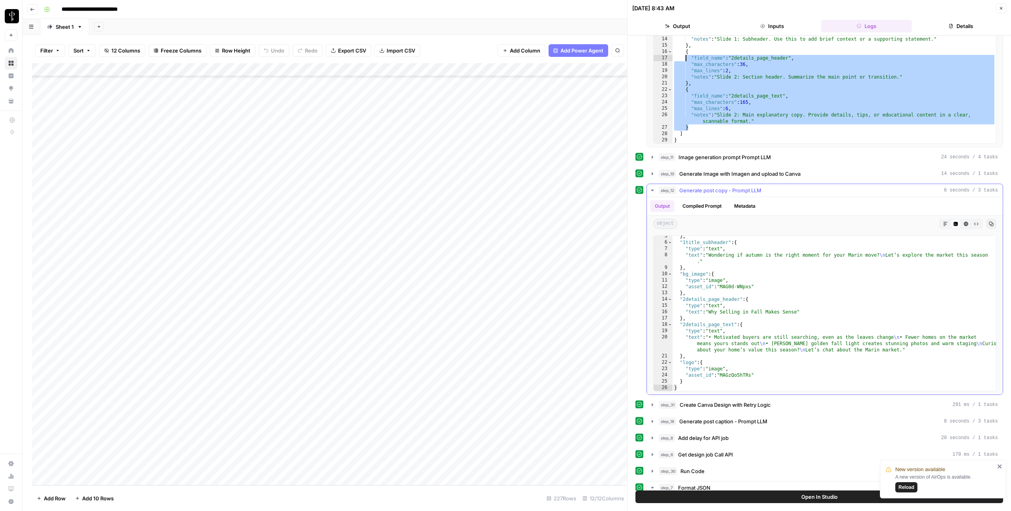
scroll to position [418, 0]
click at [652, 189] on icon "button" at bounding box center [652, 190] width 3 height 2
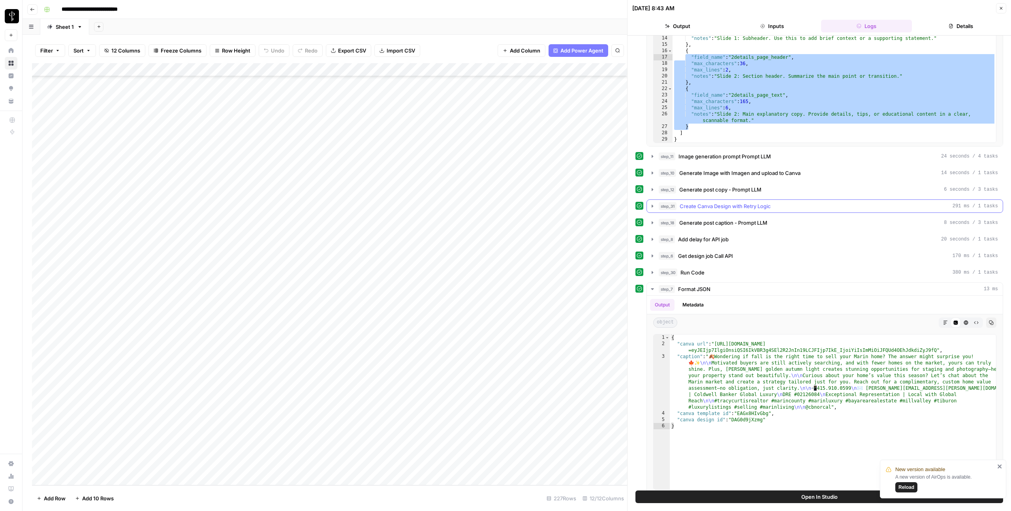
click at [652, 208] on icon "button" at bounding box center [652, 206] width 6 height 6
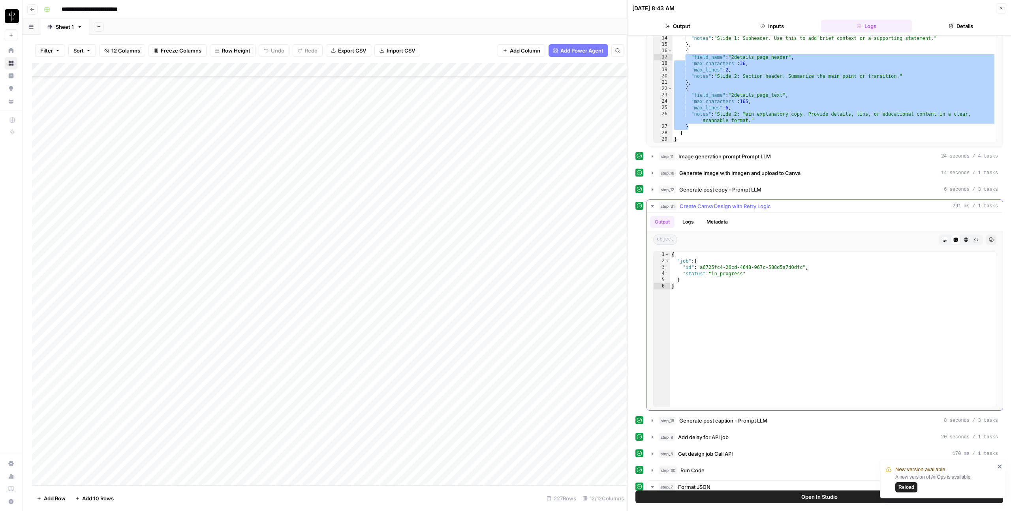
drag, startPoint x: 652, startPoint y: 205, endPoint x: 657, endPoint y: 212, distance: 8.8
click at [653, 205] on icon "button" at bounding box center [652, 206] width 6 height 6
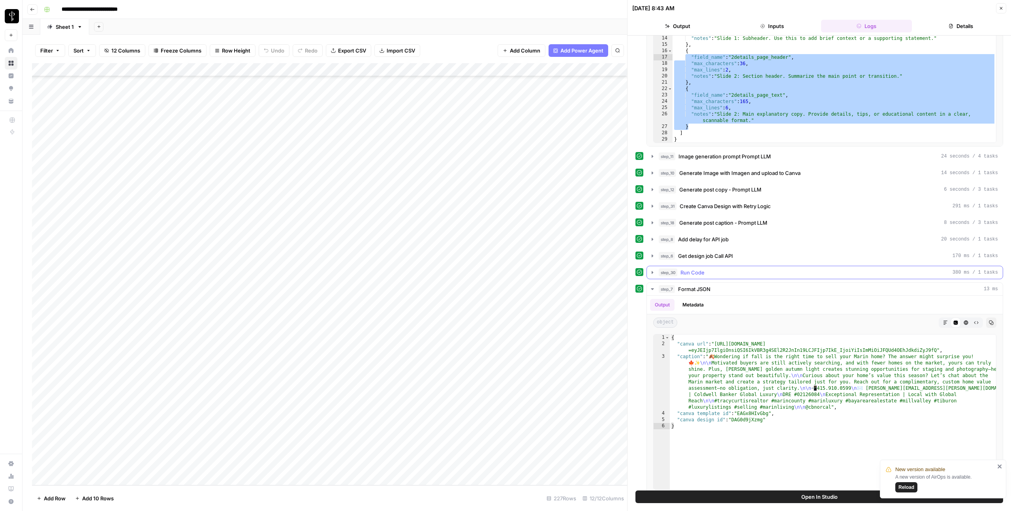
click at [653, 276] on button "step_30 Run Code 380 ms / 1 tasks" at bounding box center [825, 272] width 356 height 13
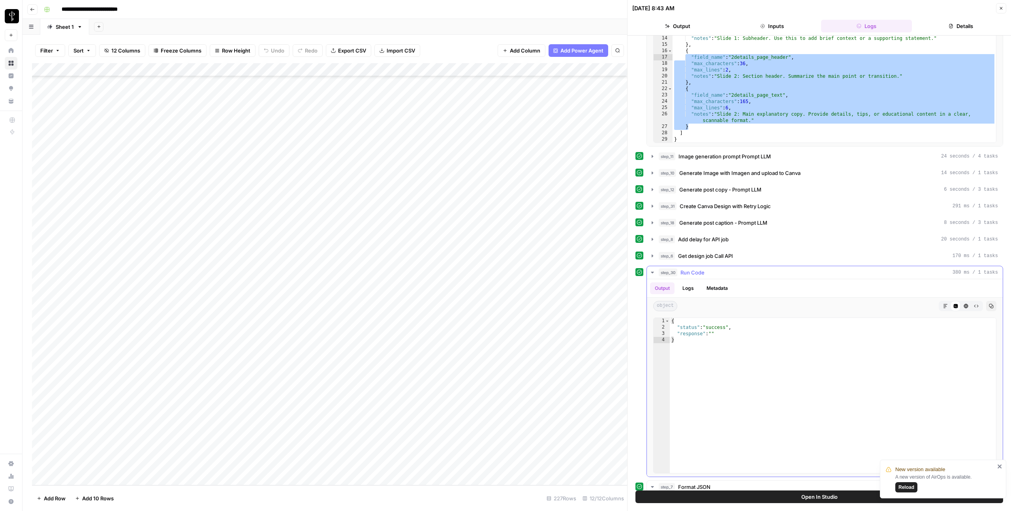
click at [653, 276] on button "step_30 Run Code 380 ms / 1 tasks" at bounding box center [825, 272] width 356 height 13
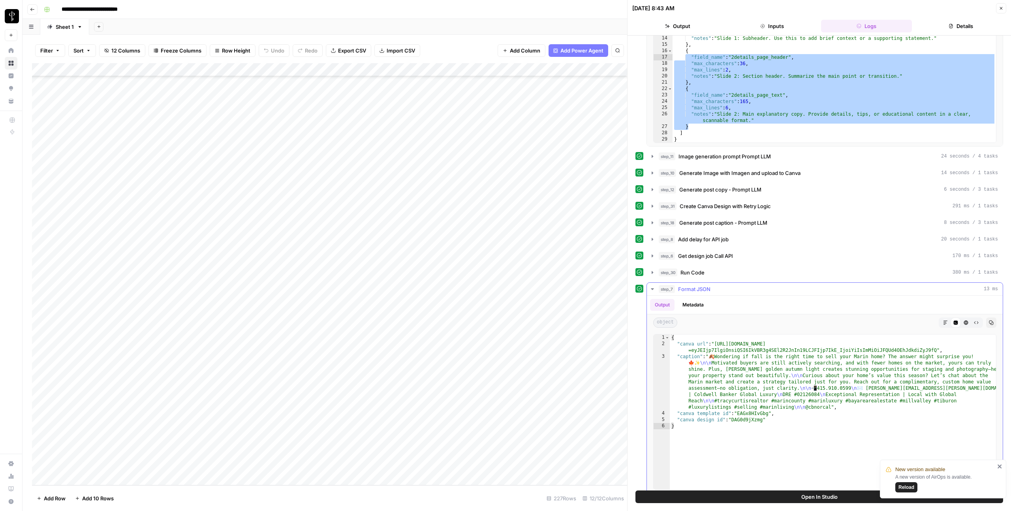
type textarea "**********"
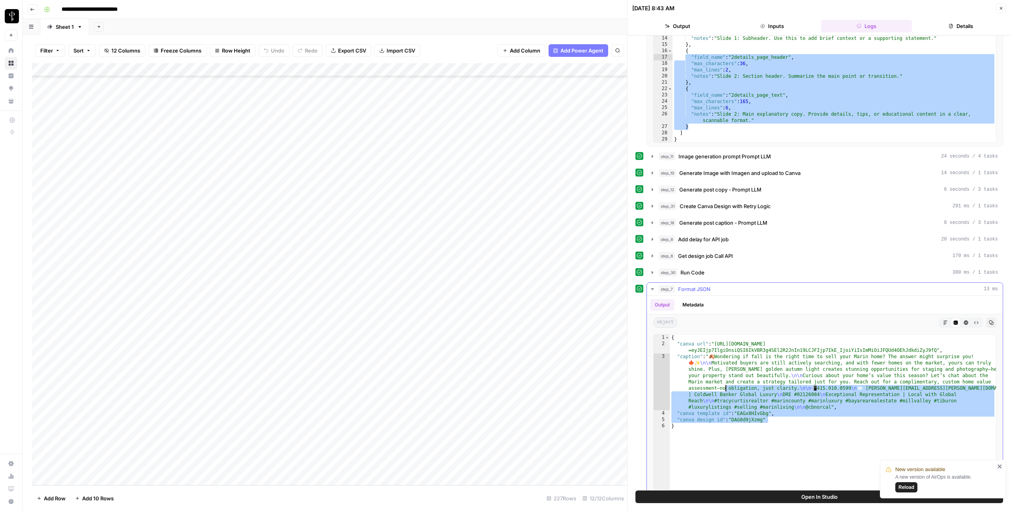
drag, startPoint x: 775, startPoint y: 421, endPoint x: 724, endPoint y: 385, distance: 62.1
click at [724, 385] on div "{ "canva url" : "https://www.canva.com/design/DAG0d9jXzmg/edit?ui =eyJEIjp7Ilgi…" at bounding box center [833, 418] width 326 height 168
click at [1003, 8] on icon "button" at bounding box center [1001, 8] width 5 height 5
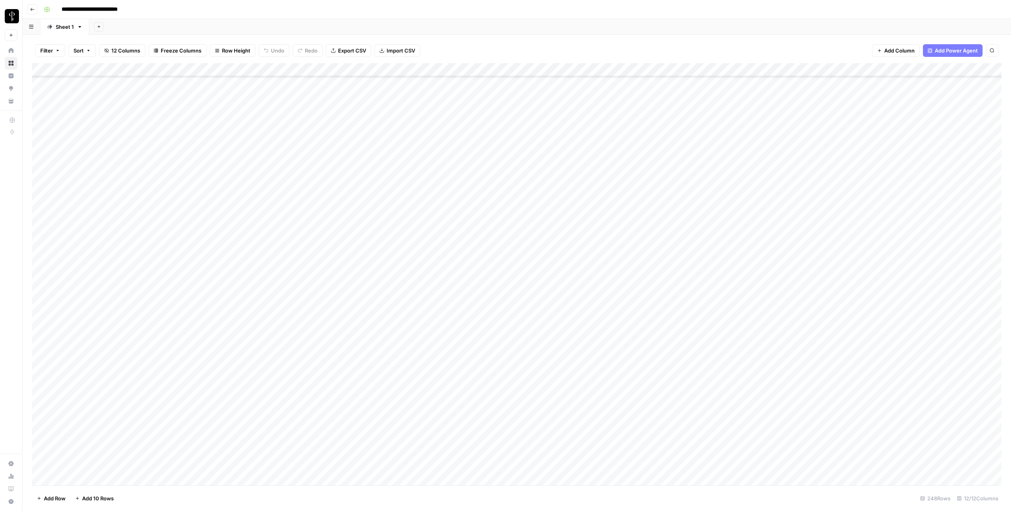
scroll to position [2934, 0]
click at [39, 195] on div "Add Column" at bounding box center [516, 274] width 969 height 422
click at [42, 465] on div "Add Column" at bounding box center [516, 274] width 969 height 422
click at [554, 71] on div "Add Column" at bounding box center [516, 274] width 969 height 422
click at [568, 115] on span "Selected Rows (21)" at bounding box center [581, 116] width 50 height 8
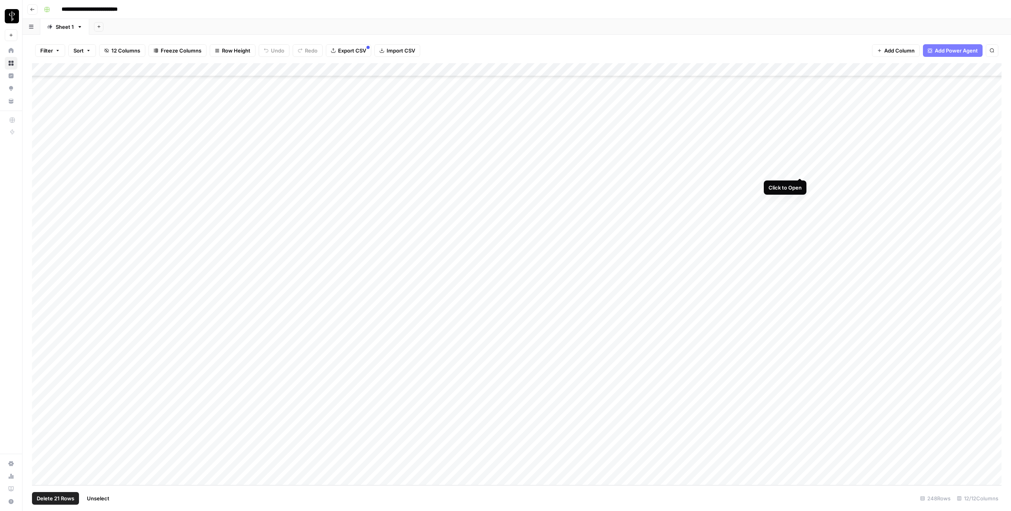
click at [801, 168] on div "Add Column" at bounding box center [516, 274] width 969 height 422
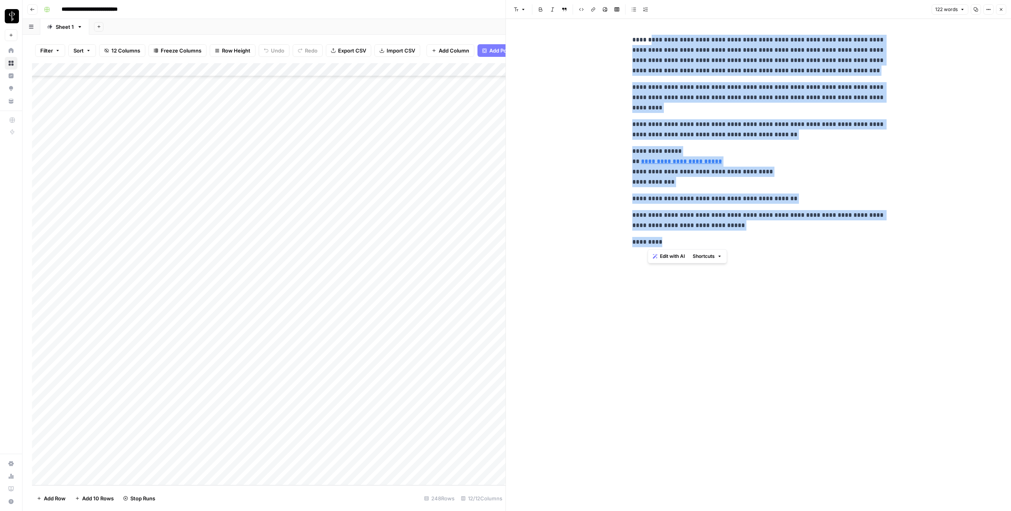
drag, startPoint x: 649, startPoint y: 39, endPoint x: 667, endPoint y: 238, distance: 200.2
click at [667, 238] on div "**********" at bounding box center [758, 141] width 262 height 219
click at [1004, 8] on button "Close" at bounding box center [1001, 9] width 10 height 10
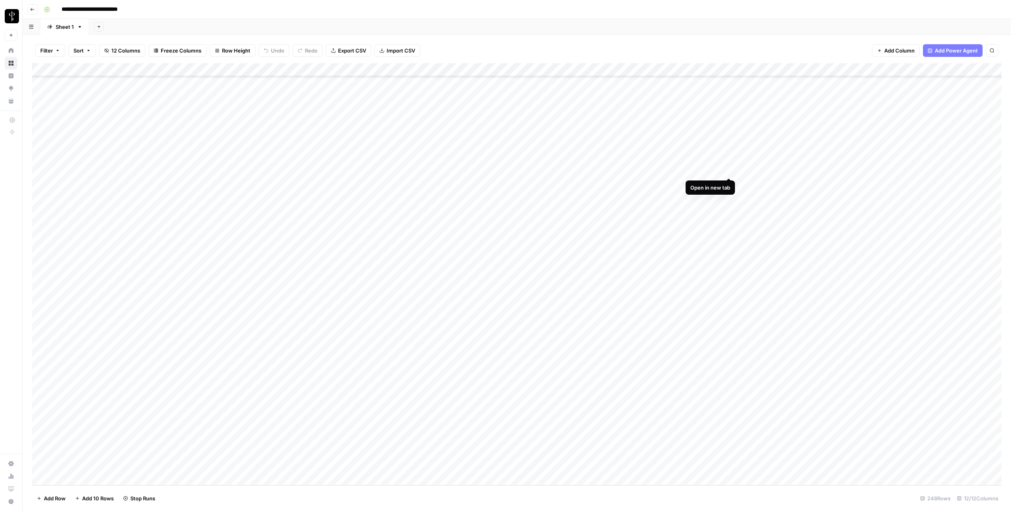
click at [728, 169] on div "Add Column" at bounding box center [516, 274] width 969 height 422
click at [729, 156] on div "Add Column" at bounding box center [516, 274] width 969 height 422
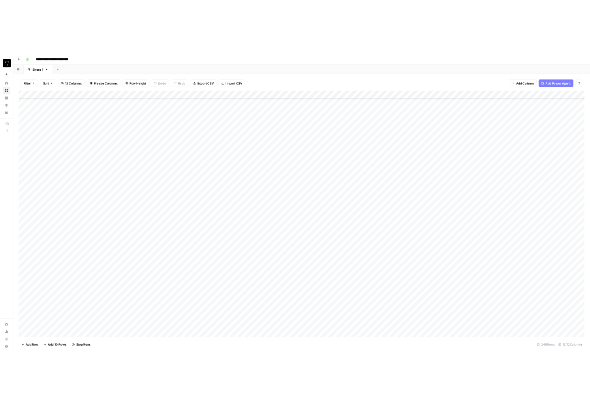
scroll to position [2897, 0]
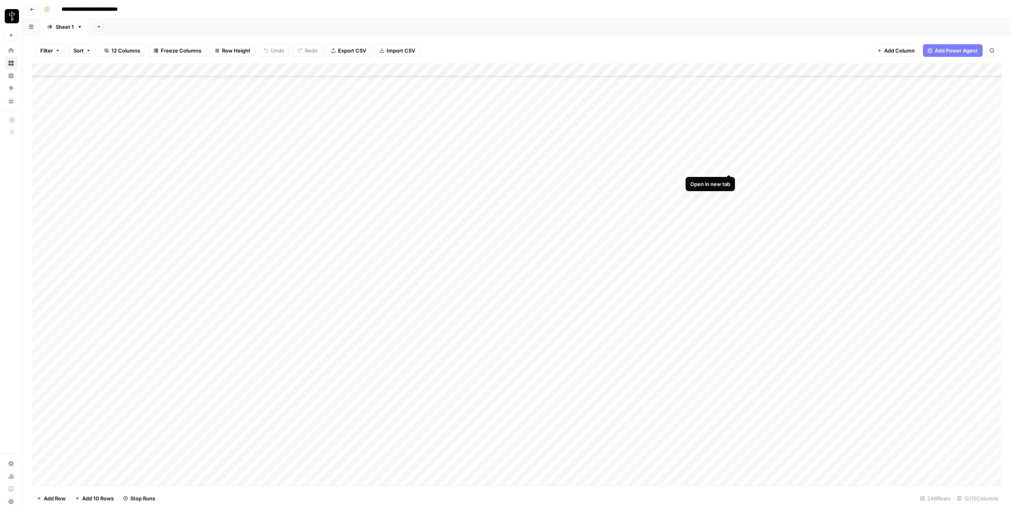
click at [729, 167] on div "Add Column" at bounding box center [516, 274] width 969 height 422
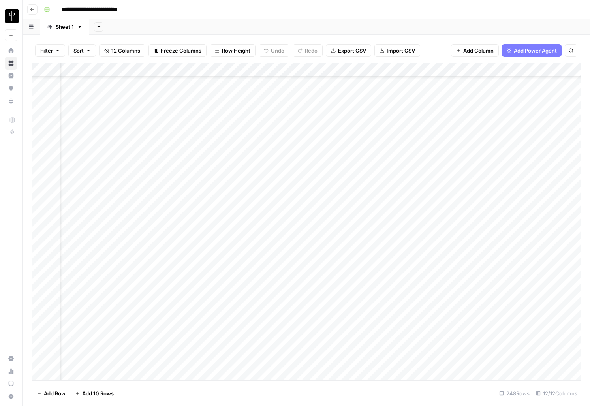
scroll to position [2897, 38]
click at [443, 326] on div "Add Column" at bounding box center [306, 221] width 548 height 317
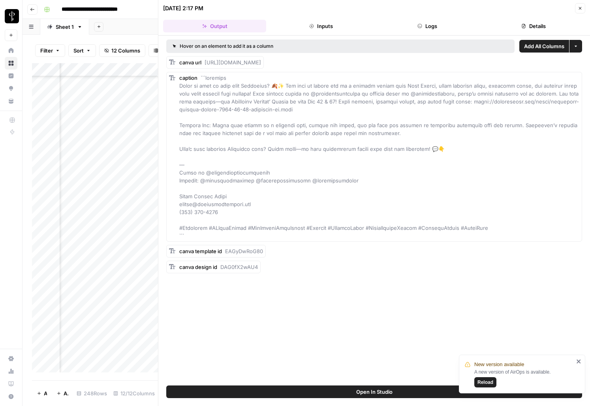
click at [447, 27] on button "Logs" at bounding box center [427, 26] width 103 height 13
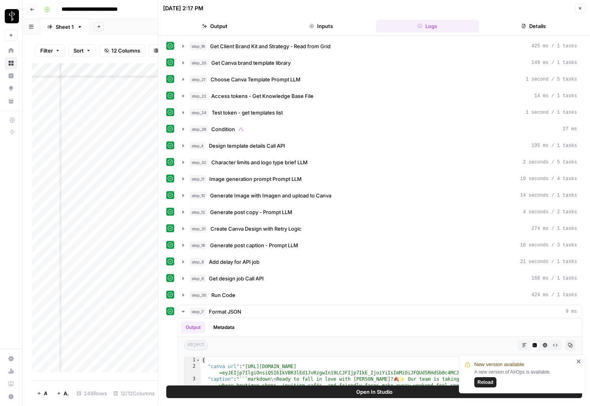
scroll to position [135, 0]
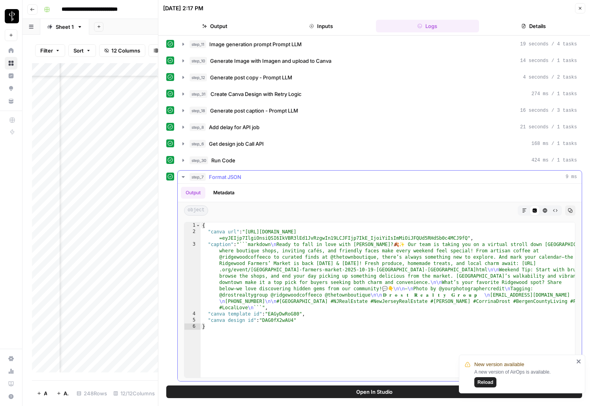
type textarea "*"
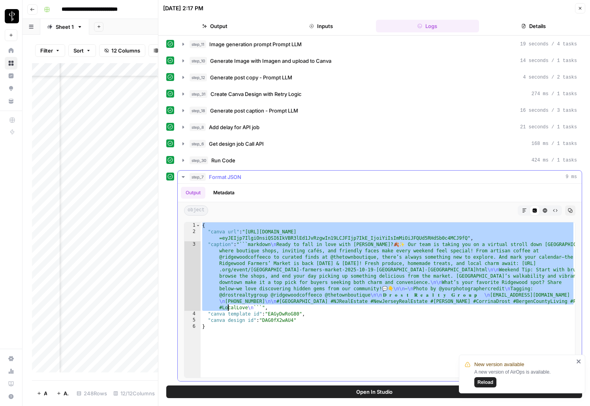
drag, startPoint x: 202, startPoint y: 227, endPoint x: 227, endPoint y: 305, distance: 81.8
click at [227, 305] on div "{ "canva url" : "https://www.canva.com/design/DAG0fX2wAU4/edit?ui =eyJEIjp7Ilgi…" at bounding box center [388, 306] width 374 height 168
click at [580, 8] on icon "button" at bounding box center [580, 8] width 5 height 5
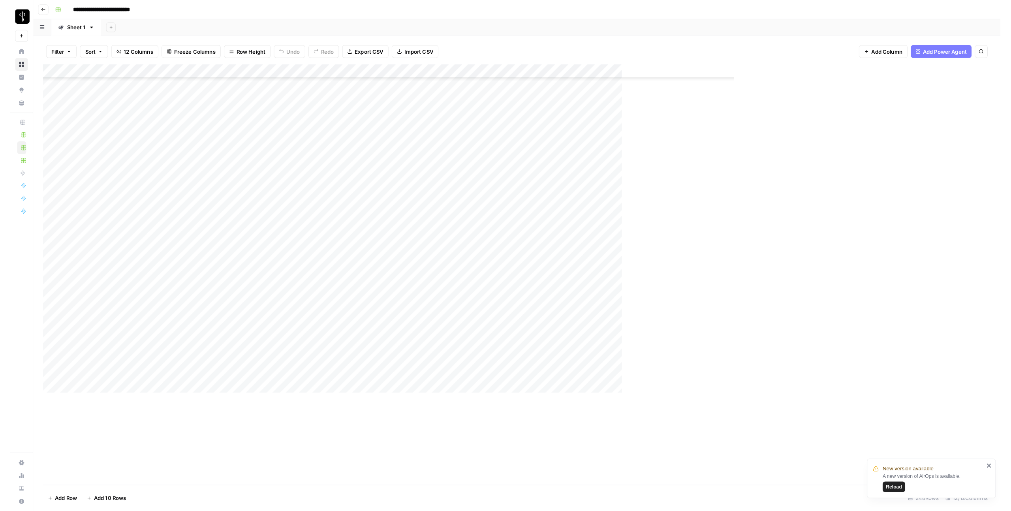
scroll to position [2934, 0]
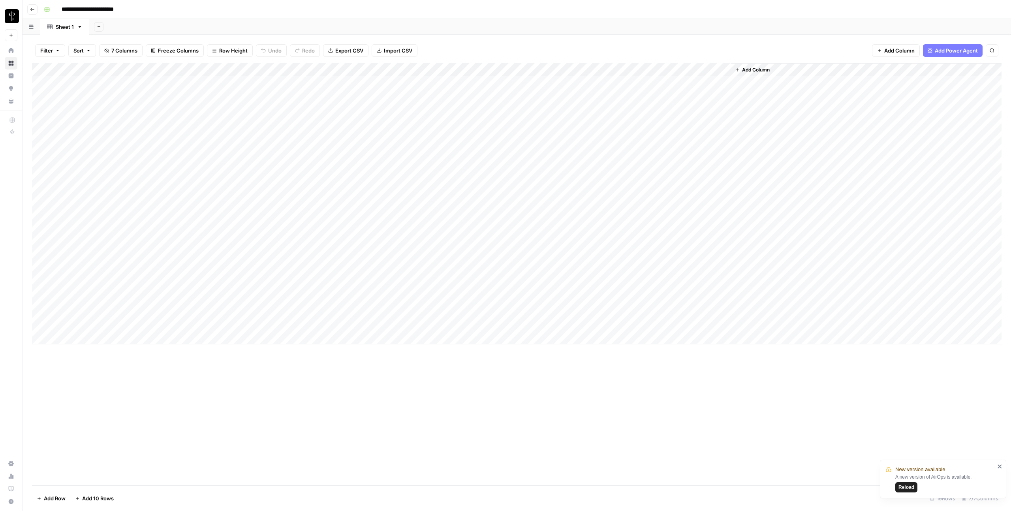
click at [148, 322] on div "Add Column" at bounding box center [516, 203] width 969 height 281
type input "**********"
click at [323, 352] on div "Add Column" at bounding box center [516, 230] width 969 height 335
click at [322, 255] on div "Add Column" at bounding box center [516, 230] width 969 height 335
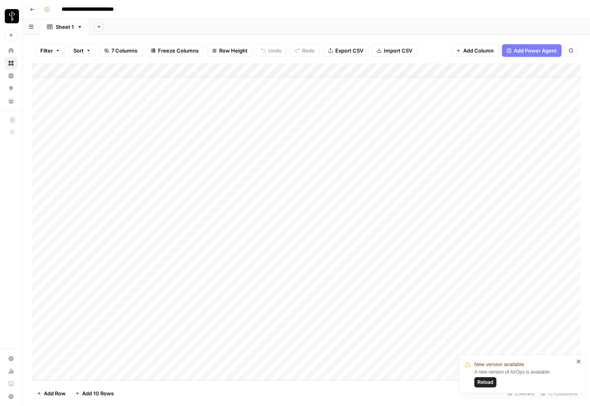
scroll to position [18, 0]
